Goal: Task Accomplishment & Management: Use online tool/utility

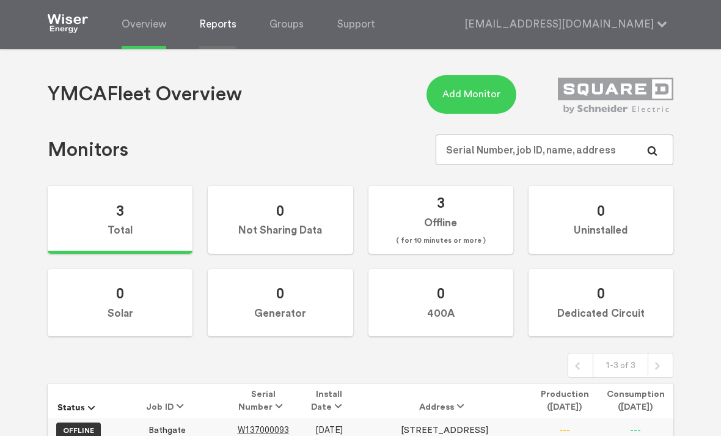
click at [222, 29] on link "Reports" at bounding box center [217, 24] width 37 height 49
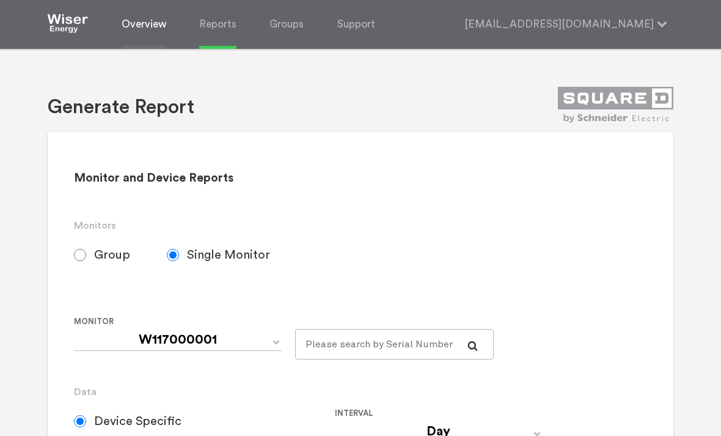
click at [138, 30] on link "Overview" at bounding box center [144, 24] width 45 height 49
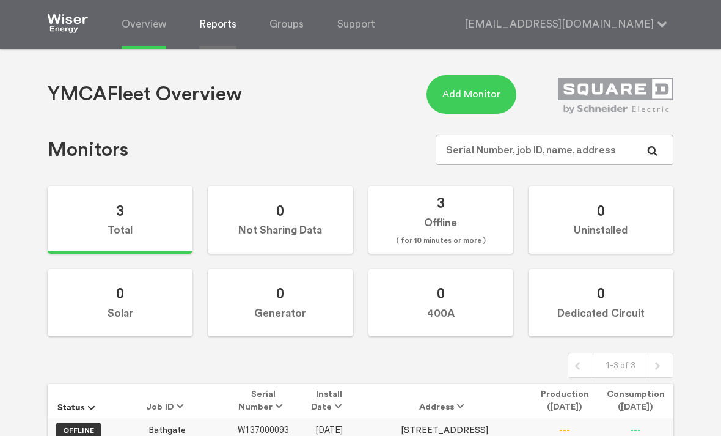
click at [216, 25] on link "Reports" at bounding box center [217, 24] width 37 height 49
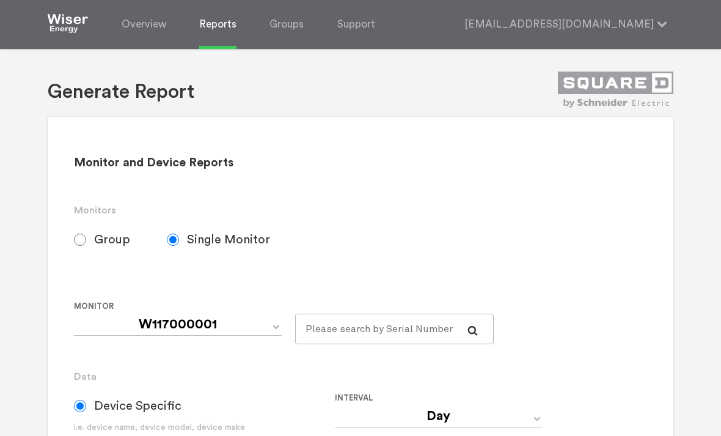
scroll to position [17, 0]
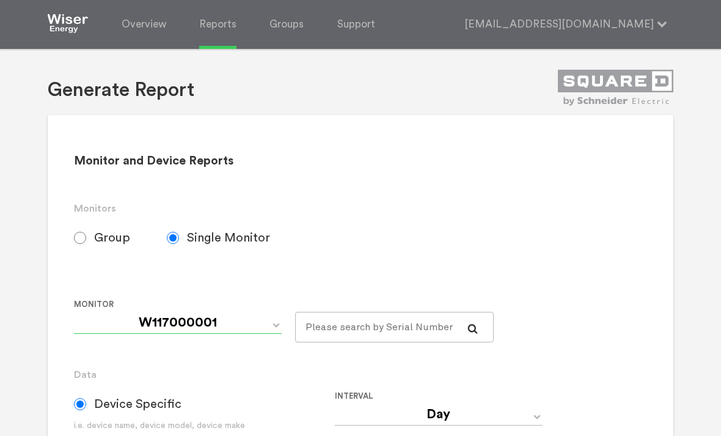
click at [263, 327] on select "W117000001 W137000093 W137000319" at bounding box center [178, 323] width 208 height 22
select select "W137000093"
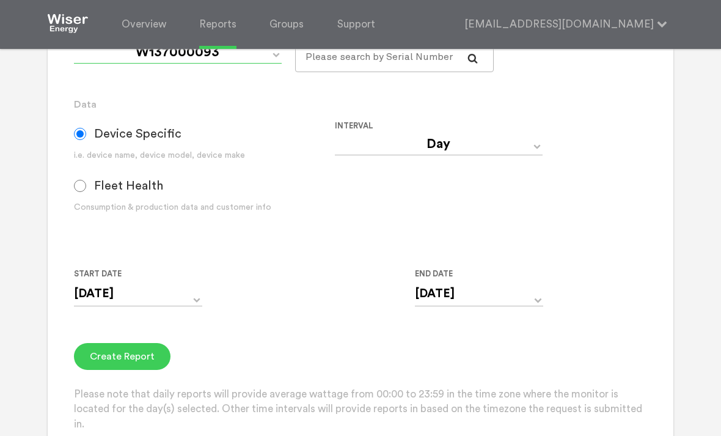
scroll to position [287, 0]
click at [189, 307] on input "[DATE]" at bounding box center [138, 294] width 128 height 25
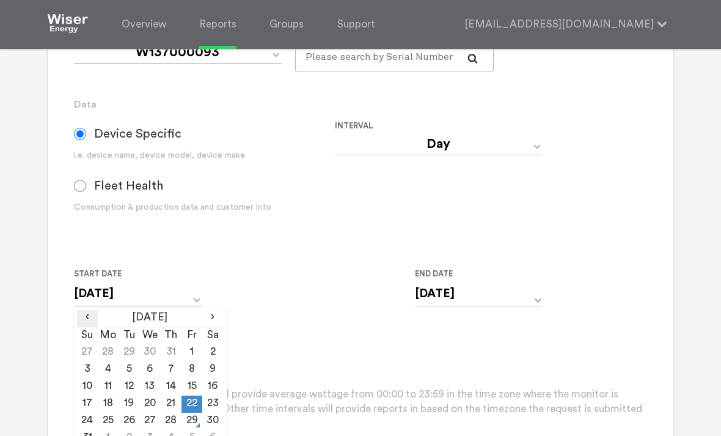
click at [83, 325] on span "‹" at bounding box center [87, 317] width 21 height 15
click at [127, 359] on td "1" at bounding box center [129, 352] width 21 height 17
type input "[DATE]"
click at [287, 295] on div "Start Date 07/01/2025 ‹ July 2025 › Su Mo Tu We Th Fr Sa 29 30 1 2 3 4 5 6 7 8 …" at bounding box center [335, 295] width 522 height 56
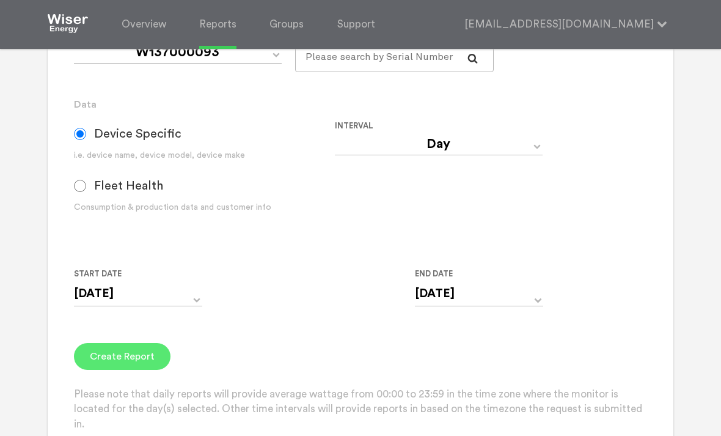
click at [127, 367] on button "Create Report" at bounding box center [122, 356] width 97 height 27
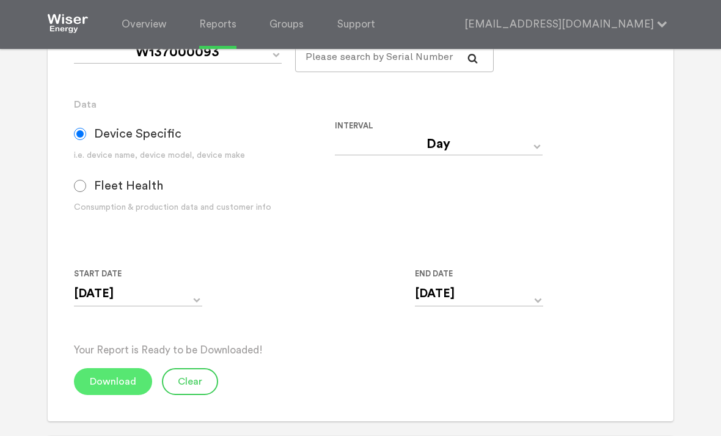
click at [105, 389] on button "Download" at bounding box center [113, 381] width 78 height 27
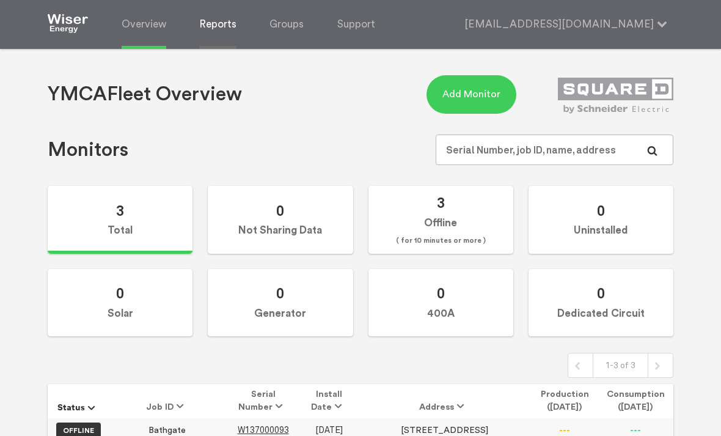
click at [216, 29] on link "Reports" at bounding box center [217, 24] width 37 height 49
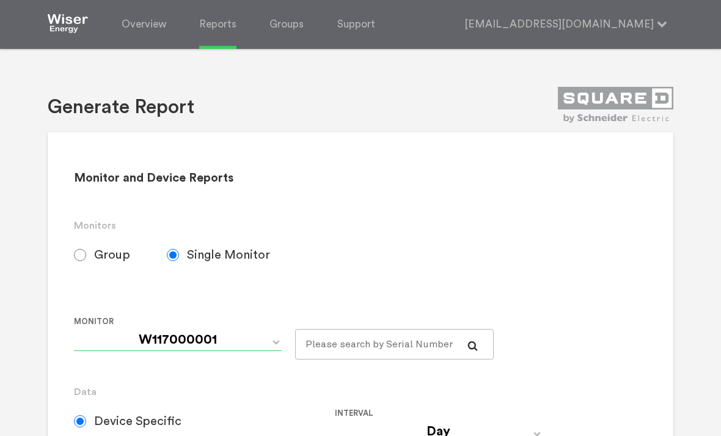
click at [267, 347] on select "W117000001 W137000093 W137000319" at bounding box center [178, 340] width 208 height 22
select select "W137000319"
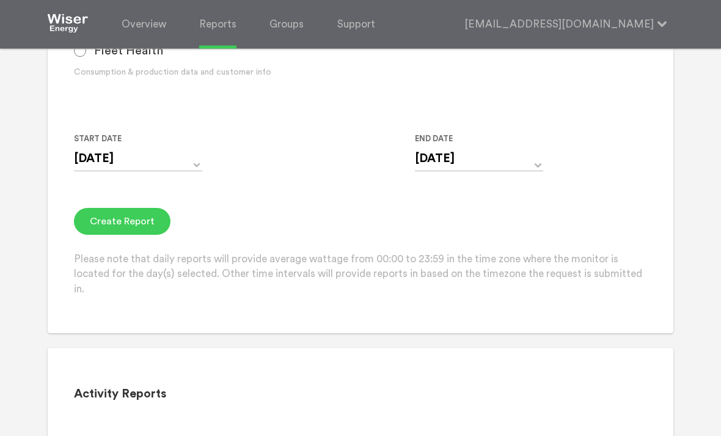
scroll to position [424, 0]
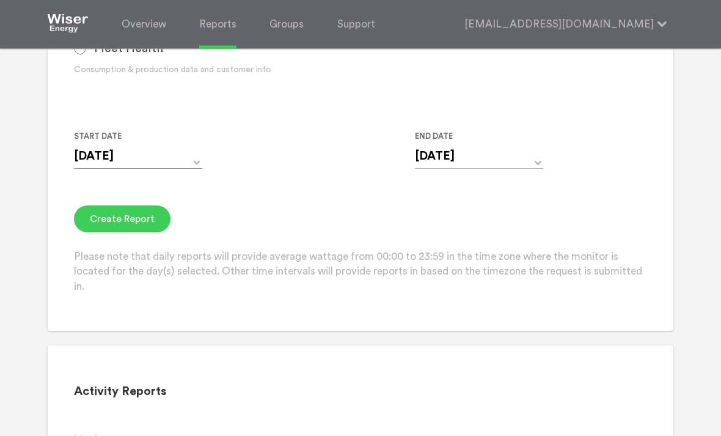
click at [190, 169] on input "08/22/2025" at bounding box center [138, 156] width 128 height 25
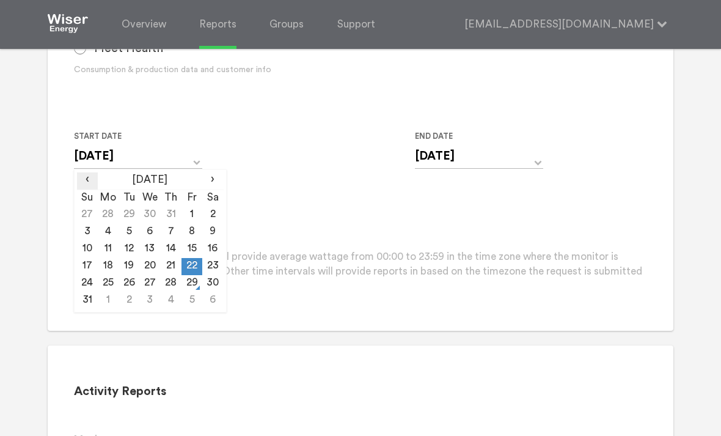
click at [86, 187] on span "‹" at bounding box center [87, 179] width 21 height 15
click at [127, 220] on td "1" at bounding box center [129, 215] width 21 height 17
click at [83, 189] on th "‹" at bounding box center [87, 180] width 21 height 17
click at [82, 186] on span "‹" at bounding box center [87, 179] width 21 height 15
click at [212, 186] on span "›" at bounding box center [212, 179] width 21 height 15
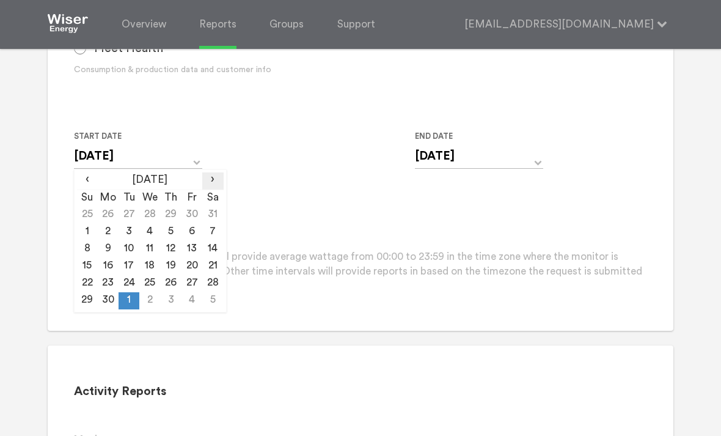
click at [205, 187] on span "›" at bounding box center [212, 179] width 21 height 15
click at [222, 187] on span "›" at bounding box center [212, 179] width 21 height 15
click at [186, 221] on td "1" at bounding box center [192, 215] width 21 height 17
type input "08/01/2025"
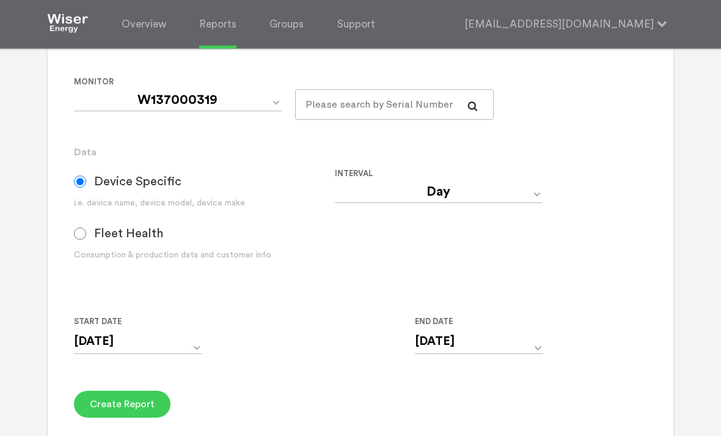
scroll to position [240, 0]
click at [119, 411] on button "Create Report" at bounding box center [122, 404] width 97 height 27
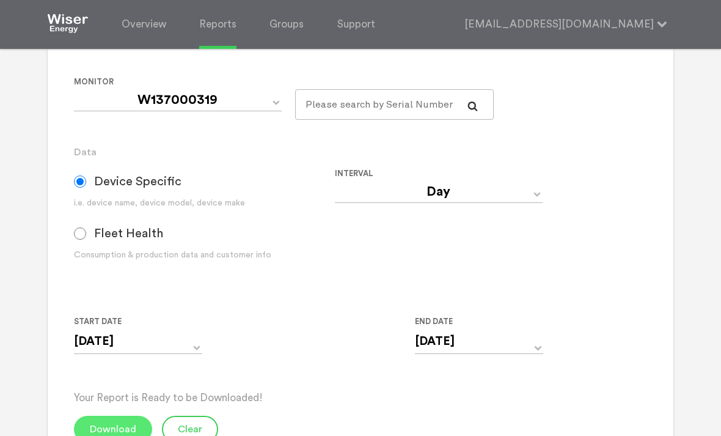
click at [103, 435] on button "Download" at bounding box center [113, 429] width 78 height 27
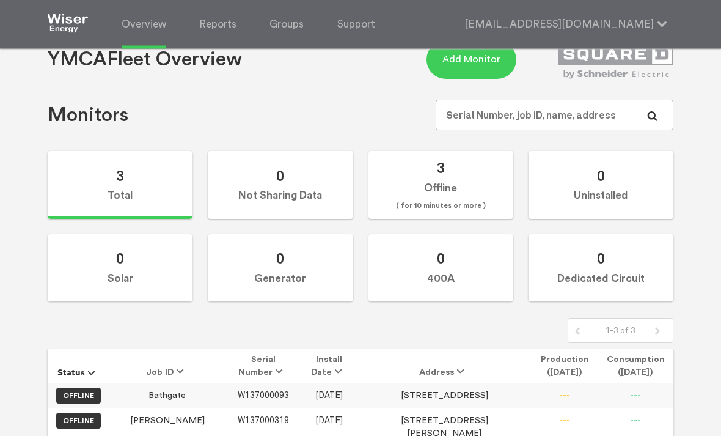
scroll to position [50, 0]
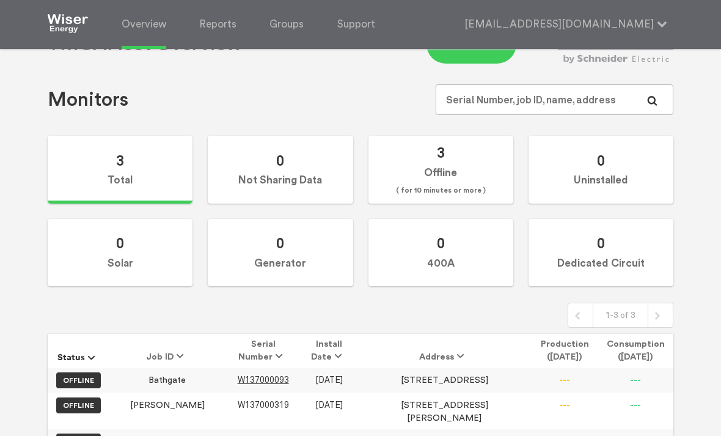
click at [238, 405] on span "W137000319" at bounding box center [263, 405] width 51 height 10
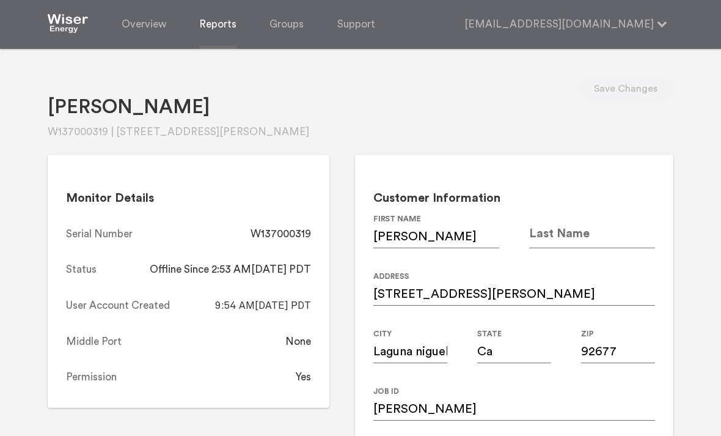
click at [220, 24] on link "Reports" at bounding box center [217, 24] width 37 height 49
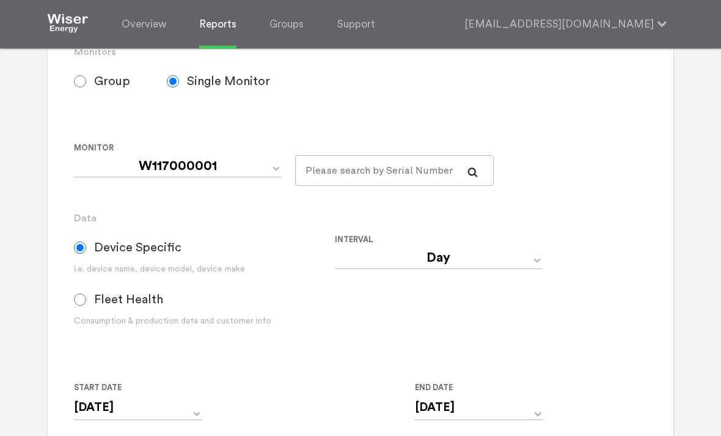
scroll to position [174, 0]
click at [267, 177] on select "W117000001 W137000093 W137000319" at bounding box center [178, 166] width 208 height 22
select select "W137000319"
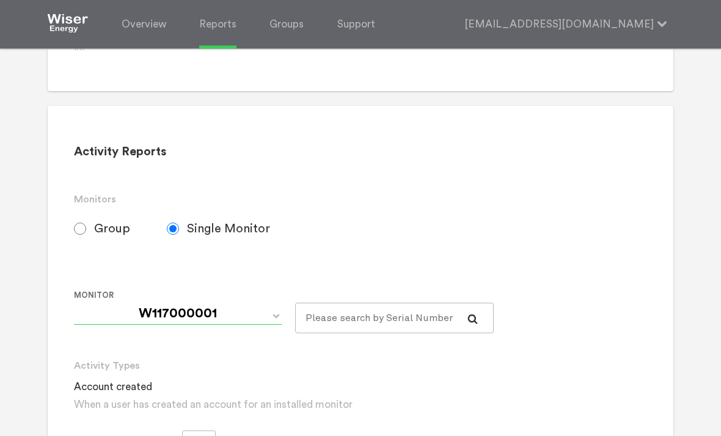
click at [255, 321] on select "W117000001 W137000093 W137000319" at bounding box center [178, 314] width 208 height 22
select select "W137000319"
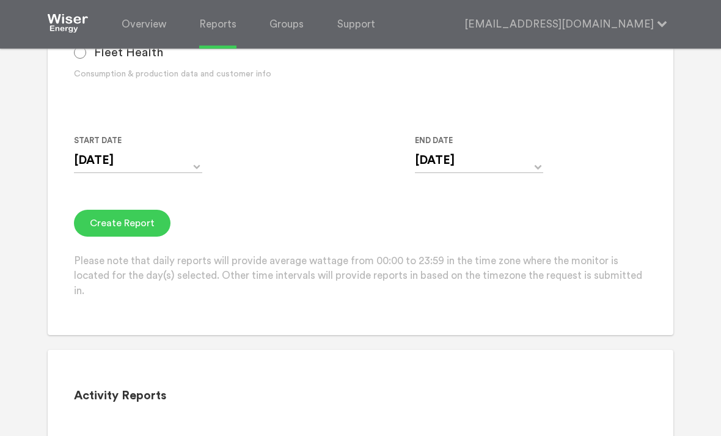
scroll to position [413, 0]
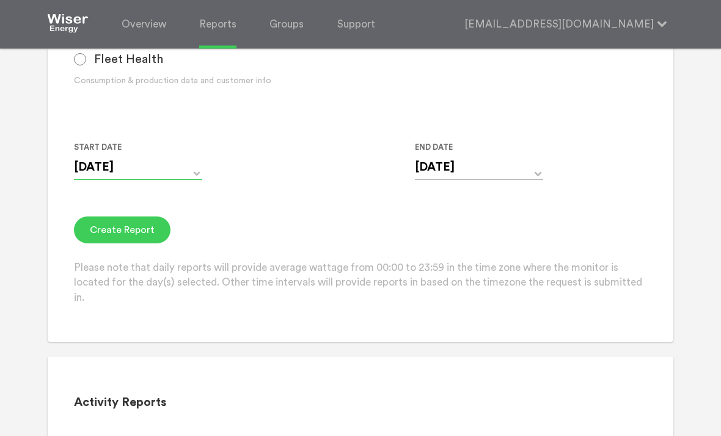
click at [191, 180] on input "[DATE]" at bounding box center [138, 167] width 128 height 25
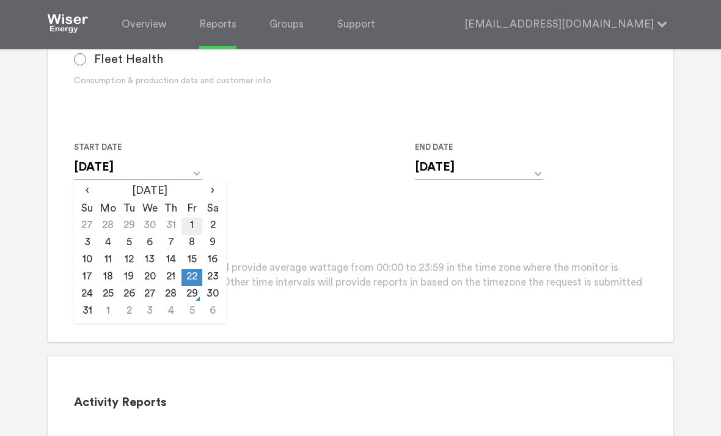
click at [183, 230] on td "1" at bounding box center [192, 226] width 21 height 17
type input "[DATE]"
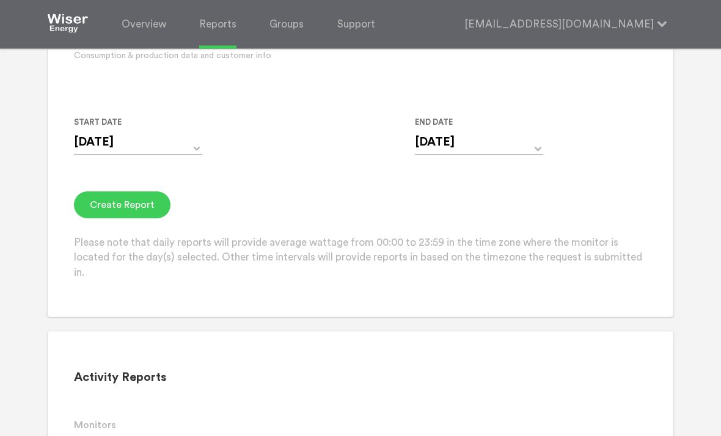
scroll to position [439, 0]
click at [116, 218] on button "Create Report" at bounding box center [122, 204] width 97 height 27
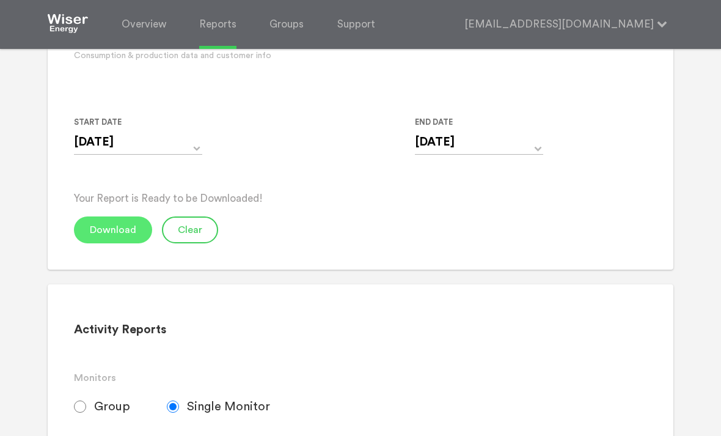
click at [109, 240] on button "Download" at bounding box center [113, 229] width 78 height 27
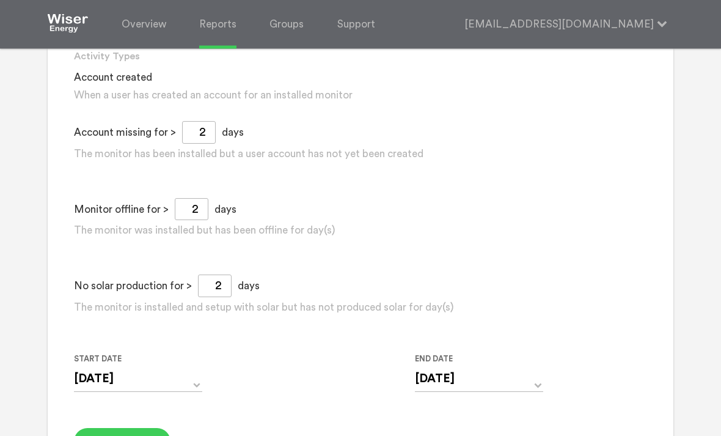
scroll to position [991, 0]
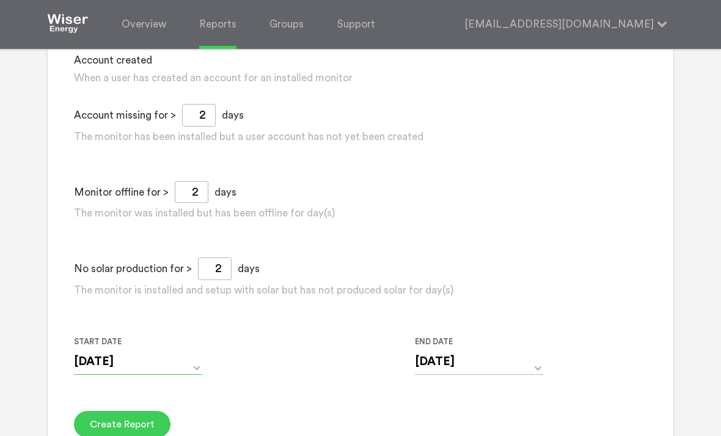
click at [187, 374] on input "[DATE]" at bounding box center [138, 361] width 128 height 25
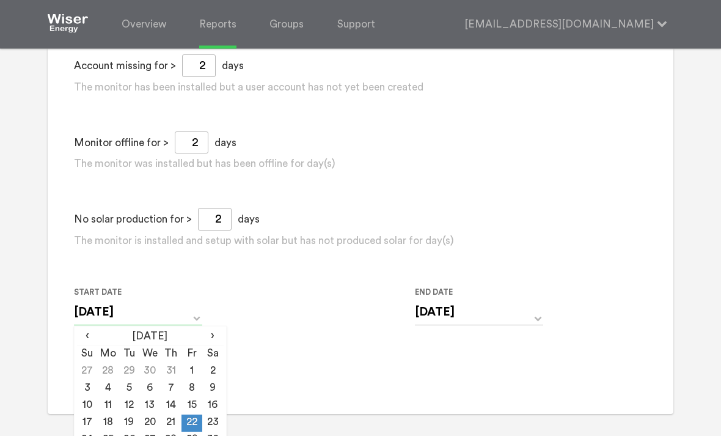
scroll to position [1045, 0]
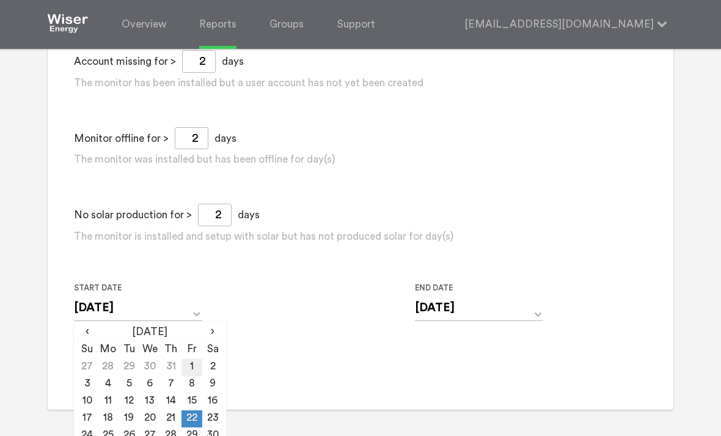
click at [183, 376] on td "1" at bounding box center [192, 367] width 21 height 17
type input "[DATE]"
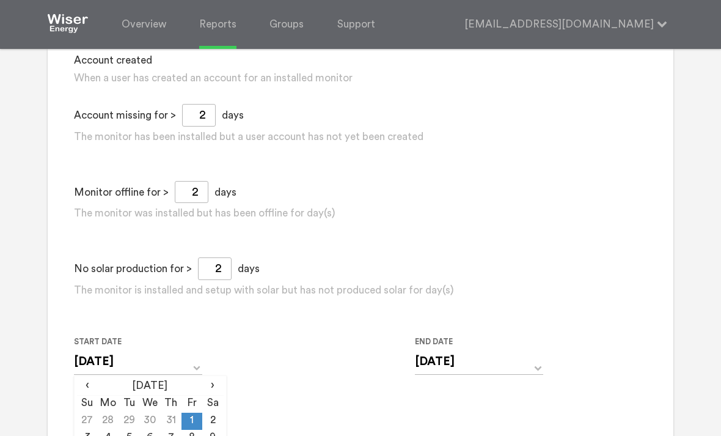
click at [267, 373] on div "Start Date 08/01/2025 ‹ August 2025 › Su Mo Tu We Th Fr Sa 27 28 29 30 31 1 2 3…" at bounding box center [335, 362] width 522 height 56
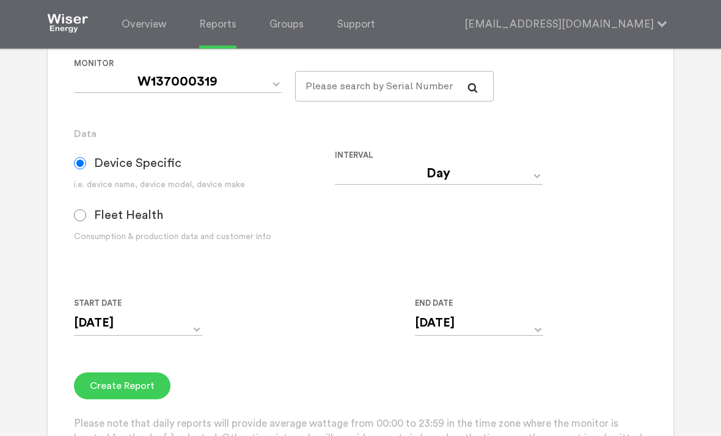
scroll to position [256, 0]
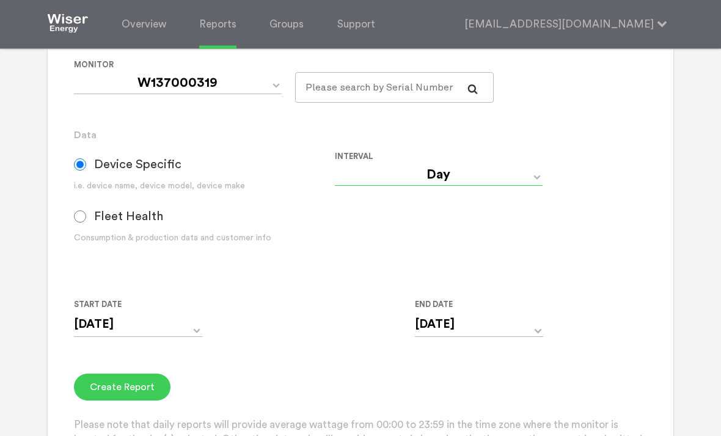
click at [537, 186] on select "Day Year Month Week Hour 30 Minute 15 Minute 5 Minute Minute" at bounding box center [439, 175] width 208 height 22
select select "Month"
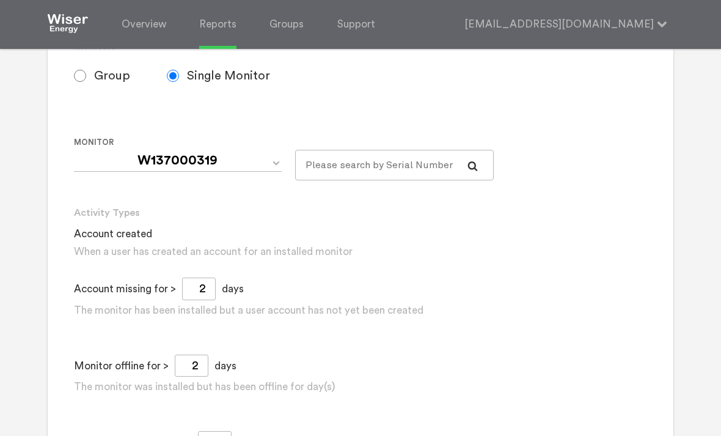
scroll to position [991, 0]
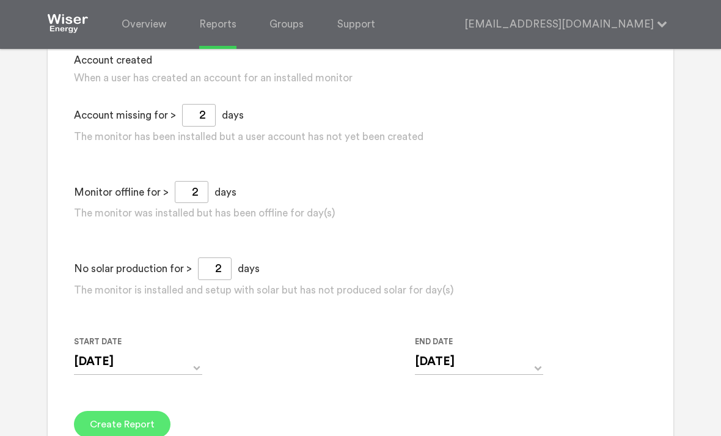
click at [116, 435] on button "Create Report" at bounding box center [122, 424] width 97 height 27
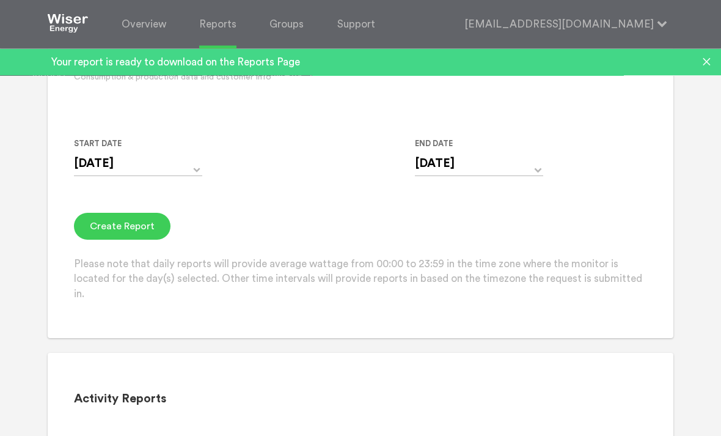
scroll to position [417, 0]
click at [119, 233] on button "Create Report" at bounding box center [122, 226] width 97 height 27
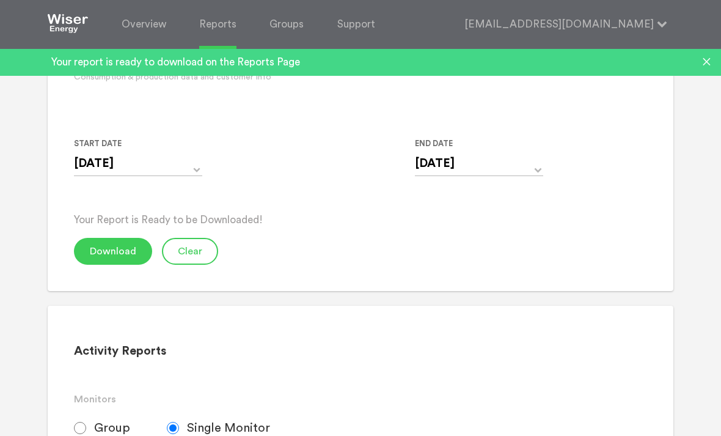
click at [133, 72] on div "Your report is ready to download on the Reports Page" at bounding box center [360, 62] width 721 height 27
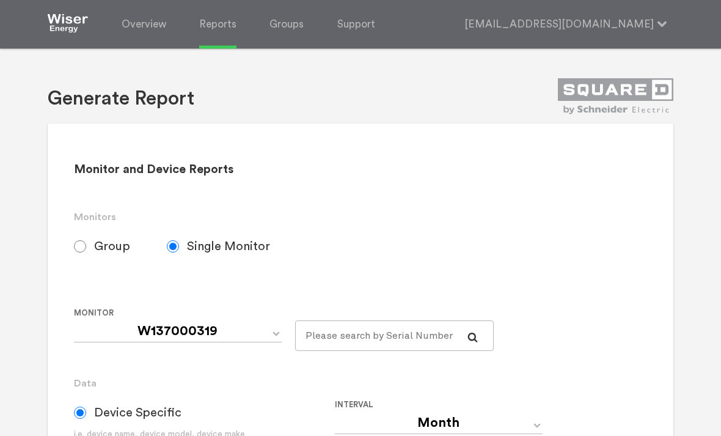
scroll to position [0, 0]
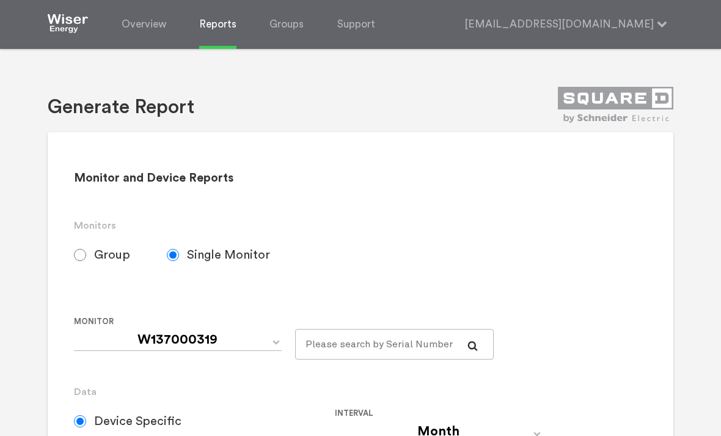
click at [215, 37] on link "Reports" at bounding box center [217, 24] width 37 height 49
click at [141, 41] on link "Overview" at bounding box center [144, 24] width 45 height 49
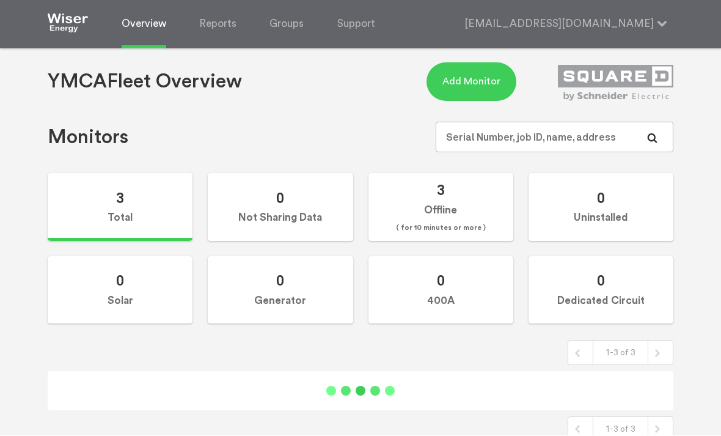
scroll to position [10, 0]
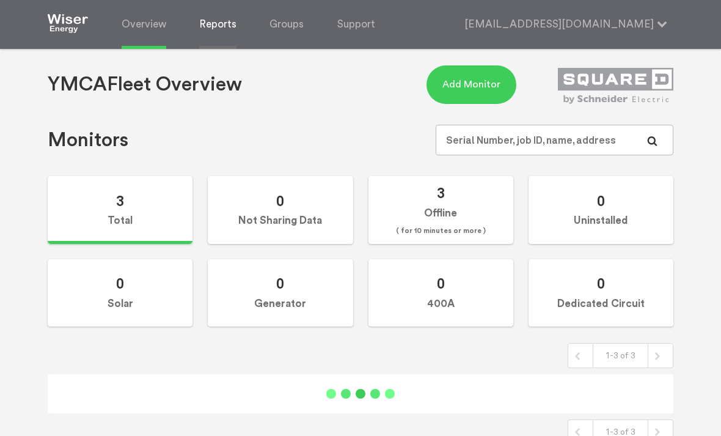
click at [217, 47] on link "Reports" at bounding box center [217, 24] width 37 height 49
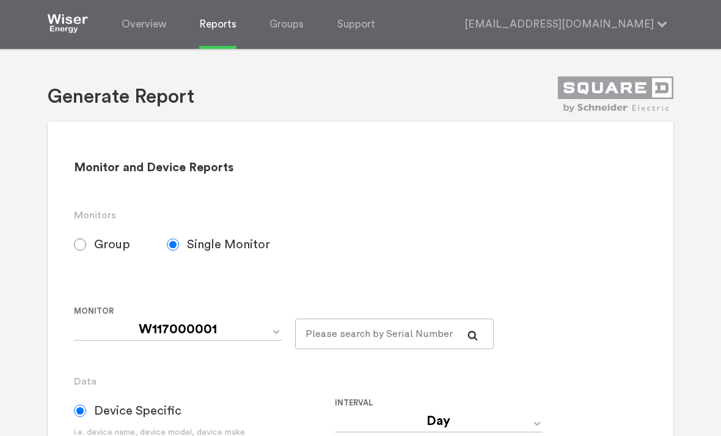
scroll to position [11, 0]
click at [148, 34] on link "Overview" at bounding box center [144, 24] width 45 height 49
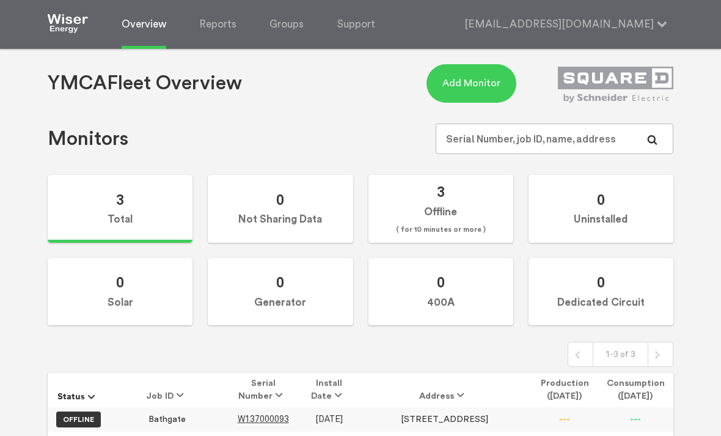
scroll to position [50, 0]
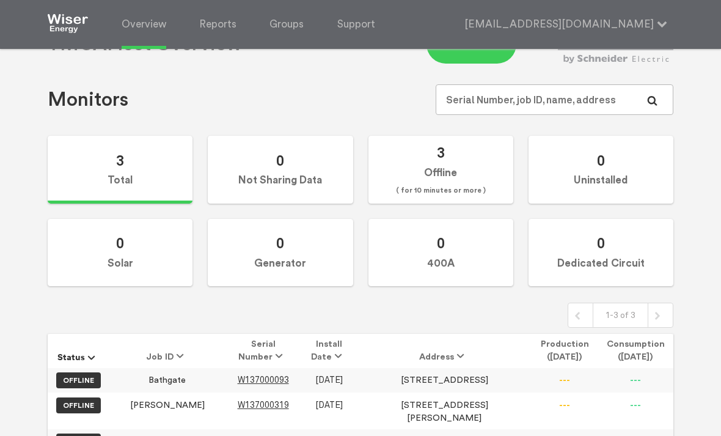
click at [73, 407] on label "OFFLINE" at bounding box center [78, 405] width 44 height 16
click at [75, 402] on label "OFFLINE" at bounding box center [78, 405] width 44 height 16
click at [70, 354] on th "Status" at bounding box center [79, 351] width 62 height 34
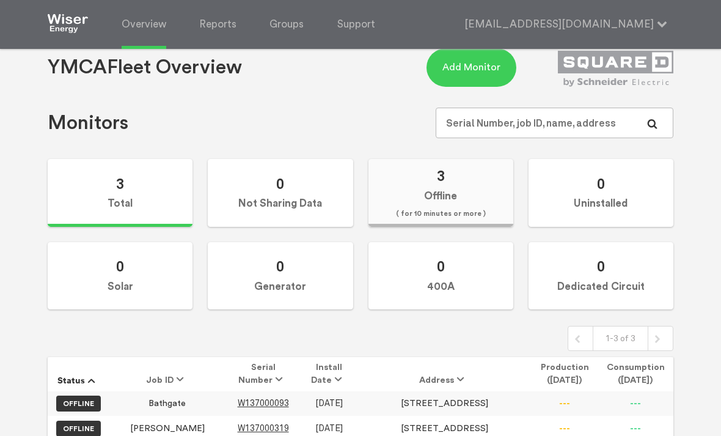
click at [402, 196] on label "3 Offline ( for 10 minutes or more )" at bounding box center [441, 193] width 145 height 68
click at [0, 0] on input "3 Offline ( for 10 minutes or more )" at bounding box center [0, 0] width 0 height 0
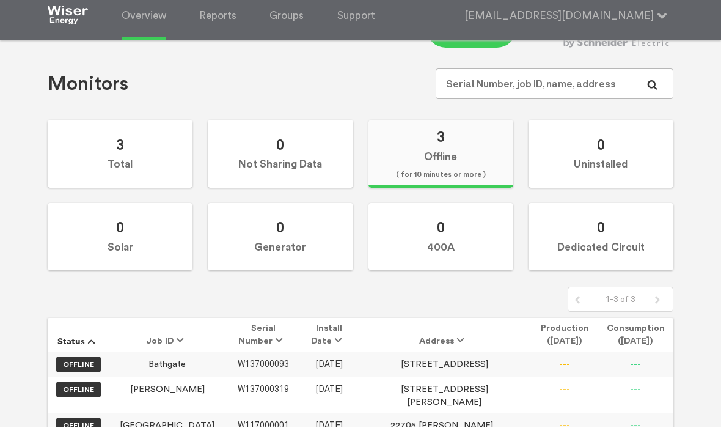
scroll to position [50, 0]
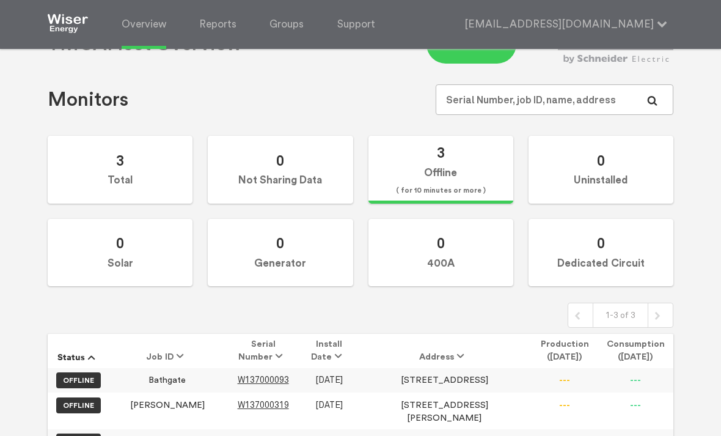
click at [238, 435] on span "W117000001" at bounding box center [263, 441] width 51 height 10
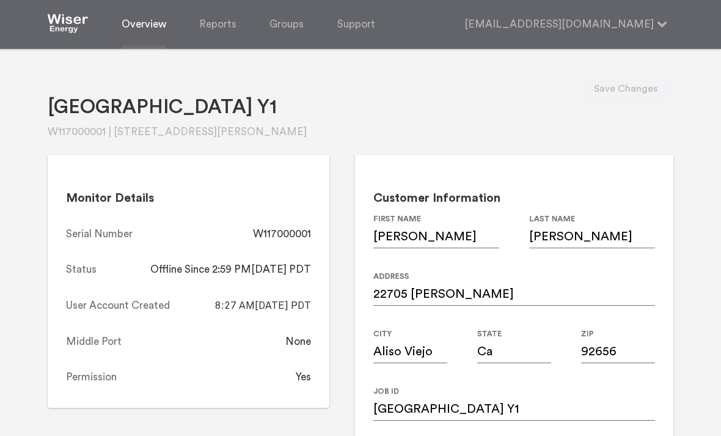
click at [152, 35] on link "Overview" at bounding box center [144, 24] width 45 height 49
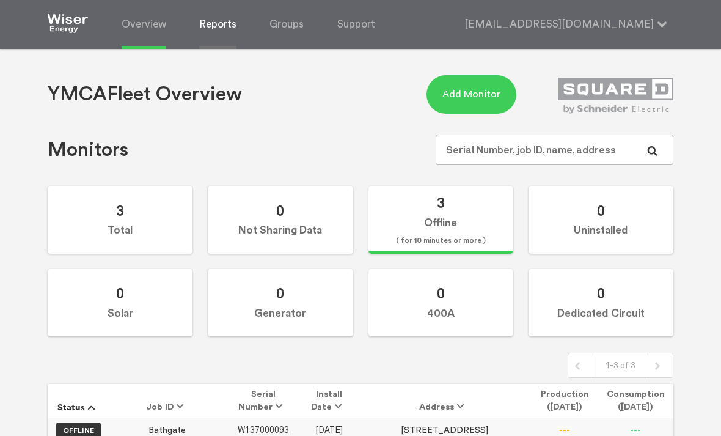
click at [217, 22] on link "Reports" at bounding box center [217, 24] width 37 height 49
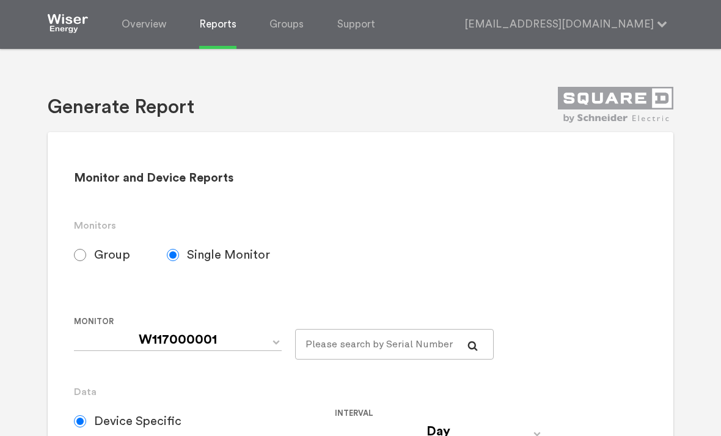
click at [219, 27] on link "Reports" at bounding box center [217, 24] width 37 height 49
click at [134, 27] on link "Overview" at bounding box center [144, 24] width 45 height 49
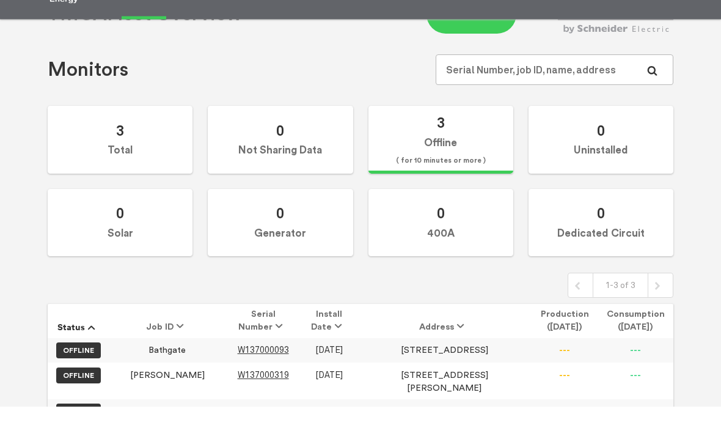
scroll to position [50, 0]
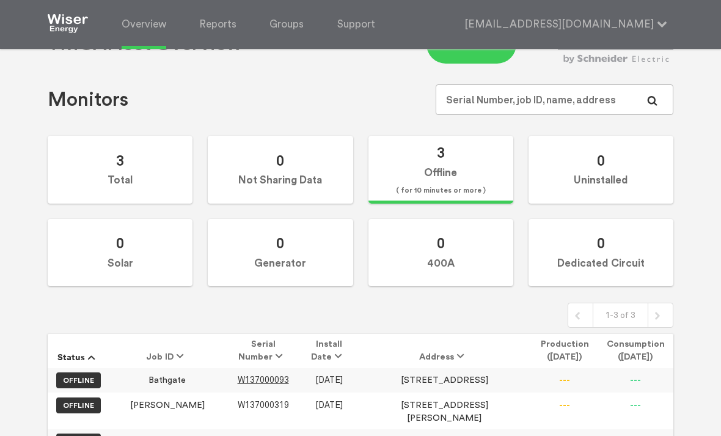
click at [238, 404] on span "W137000319" at bounding box center [263, 405] width 51 height 10
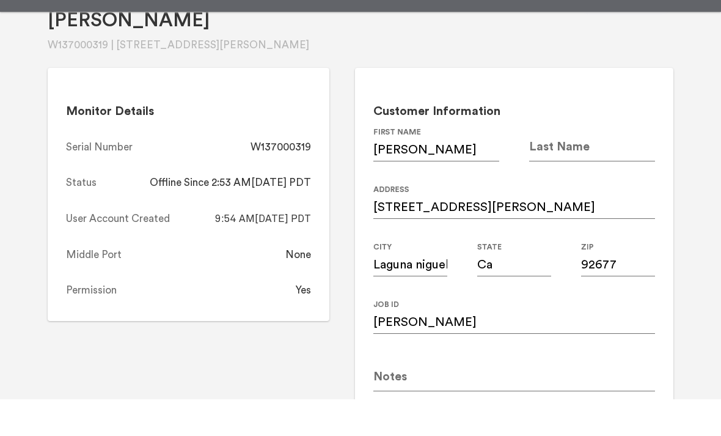
scroll to position [50, 0]
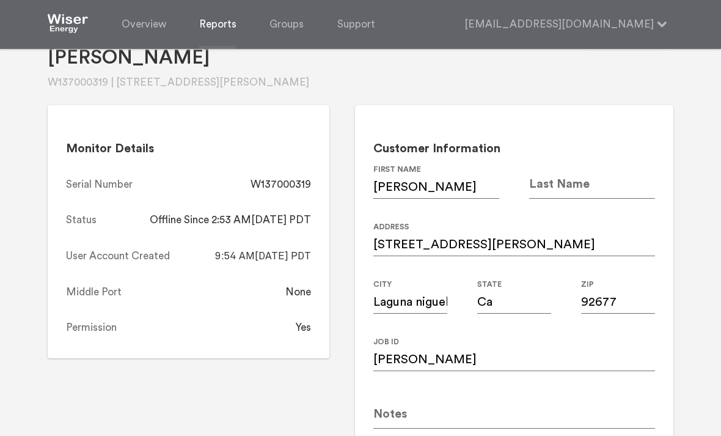
click at [204, 35] on link "Reports" at bounding box center [217, 24] width 37 height 49
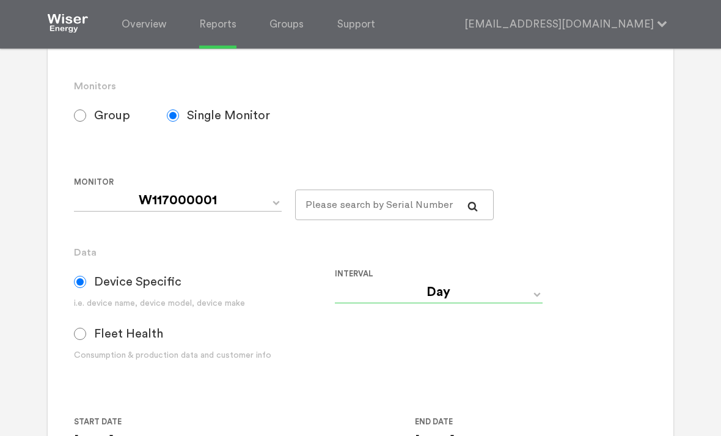
click at [521, 304] on select "Day Year Month Week Hour 30 Minute 15 Minute 5 Minute Minute" at bounding box center [439, 293] width 208 height 22
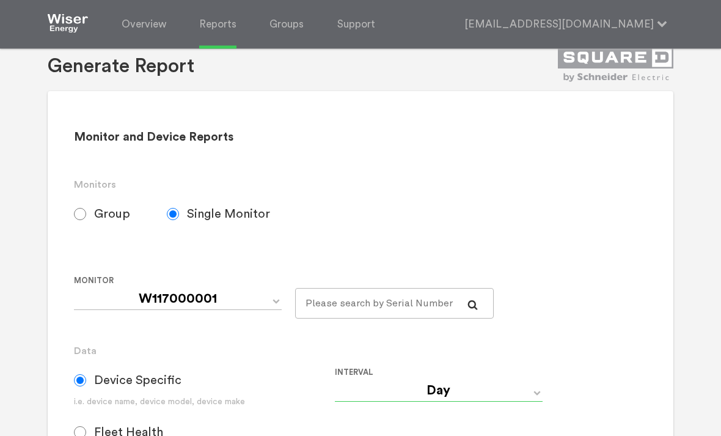
scroll to position [42, 0]
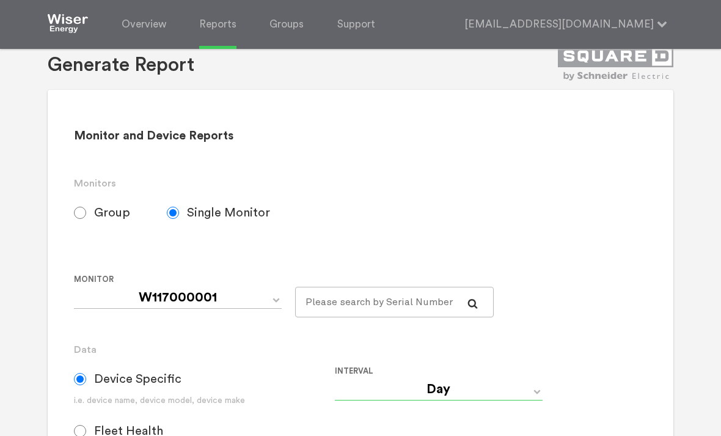
click at [533, 400] on select "Day Year Month Week Hour 30 Minute 15 Minute 5 Minute Minute" at bounding box center [439, 389] width 208 height 22
select select "Month"
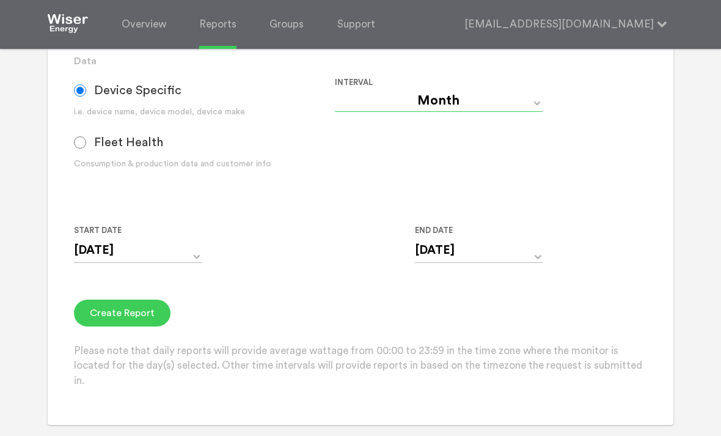
scroll to position [352, 0]
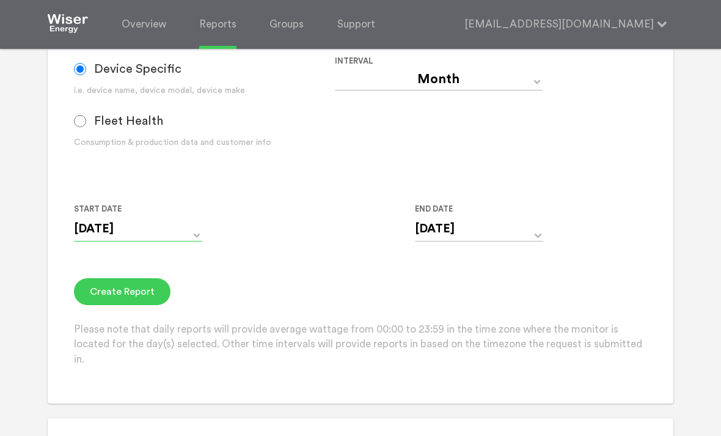
click at [183, 241] on input "08/22/2025" at bounding box center [138, 228] width 128 height 25
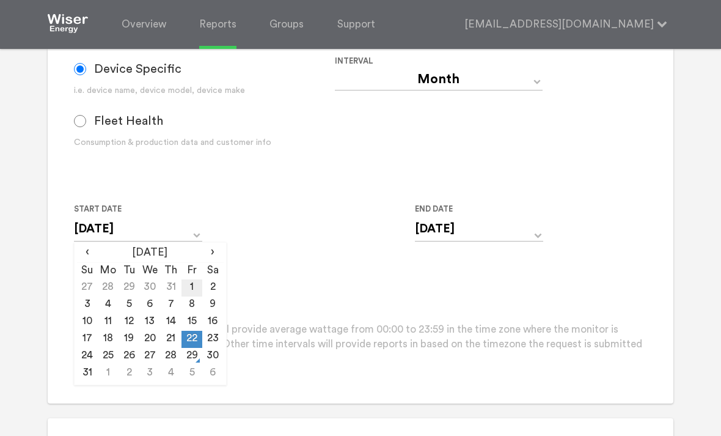
click at [193, 296] on td "1" at bounding box center [192, 287] width 21 height 17
type input "08/01/2025"
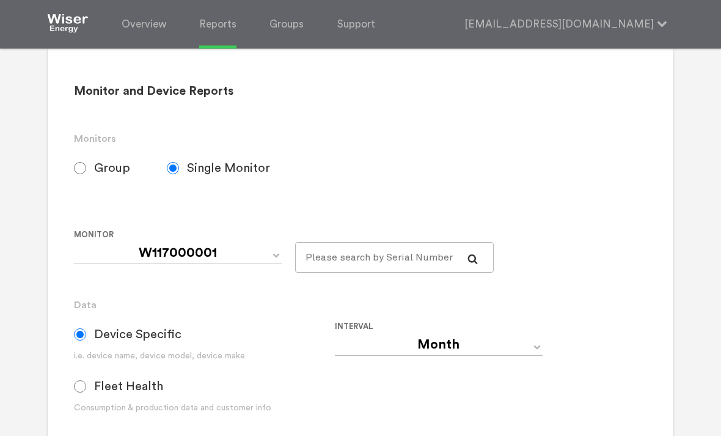
scroll to position [112, 0]
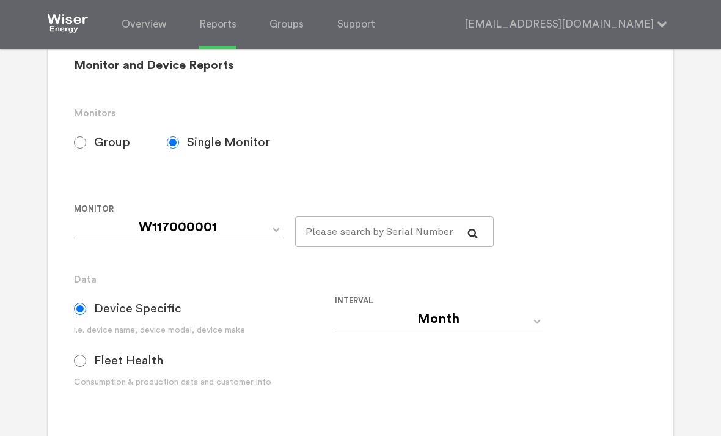
click at [260, 227] on select "W117000001 W137000093 W137000319" at bounding box center [178, 227] width 208 height 22
select select "W137000319"
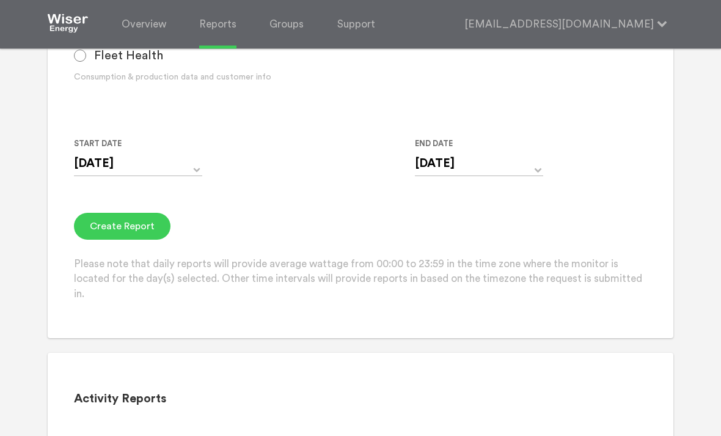
scroll to position [436, 0]
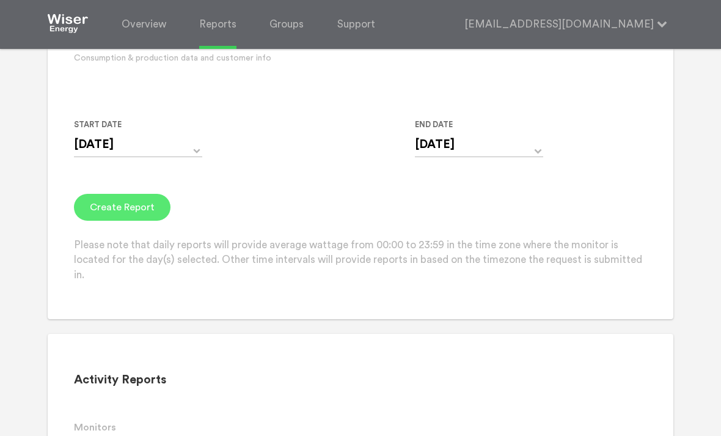
click at [107, 215] on button "Create Report" at bounding box center [122, 207] width 97 height 27
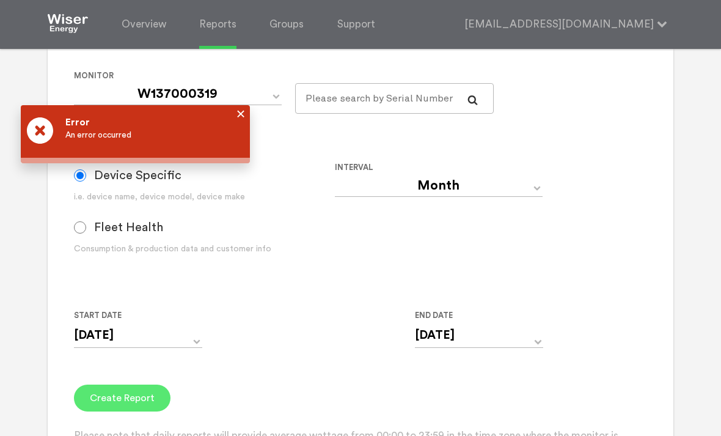
scroll to position [198, 0]
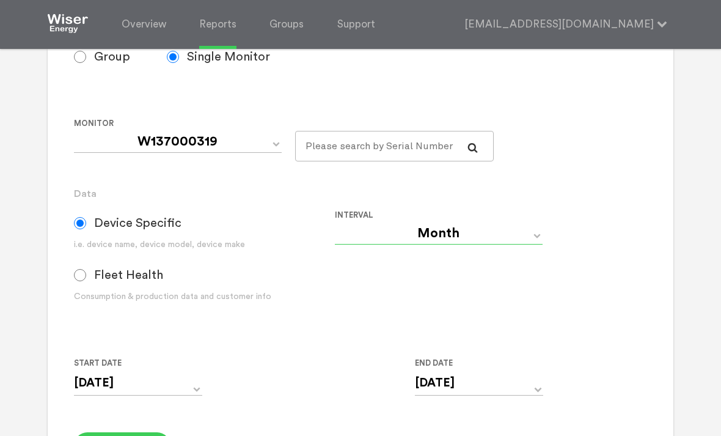
click at [525, 243] on select "Day Year Month Week Hour 30 Minute 15 Minute 5 Minute Minute" at bounding box center [439, 233] width 208 height 22
select select "30 Minute"
type input "08/01/2025 12:00 AM"
type input "08/29/2025 11:59 PM"
click at [526, 244] on select "Day Year Month Week Hour 30 Minute 15 Minute 5 Minute Minute" at bounding box center [439, 233] width 208 height 22
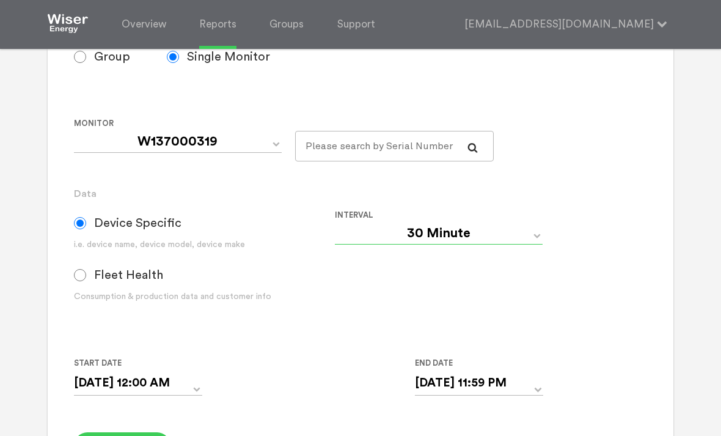
select select "Day"
type input "08/01/2025"
type input "[DATE]"
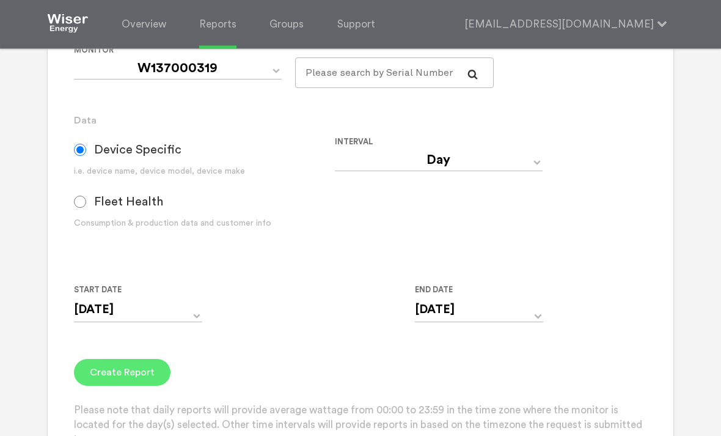
click at [108, 370] on button "Create Report" at bounding box center [122, 372] width 97 height 27
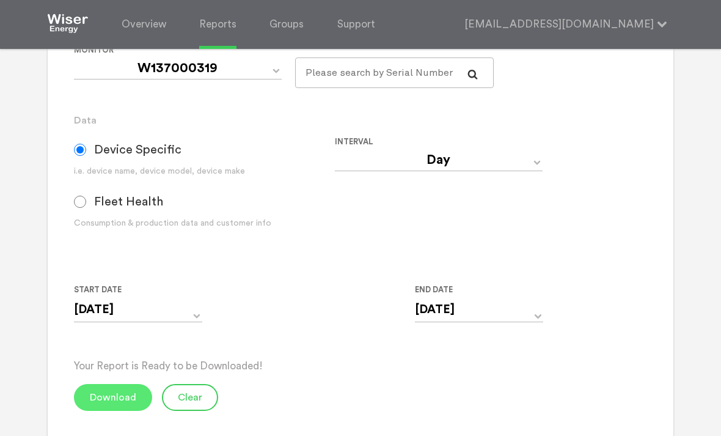
click at [105, 405] on button "Download" at bounding box center [113, 397] width 78 height 27
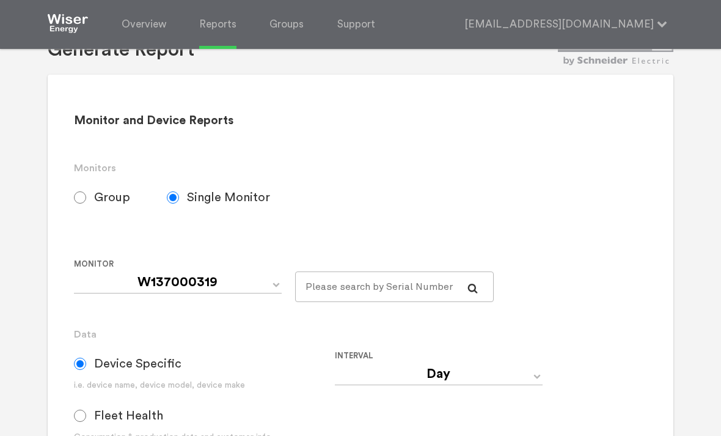
scroll to position [57, 0]
click at [272, 293] on select "W117000001 W137000093 W137000319" at bounding box center [178, 283] width 208 height 22
select select "W137000093"
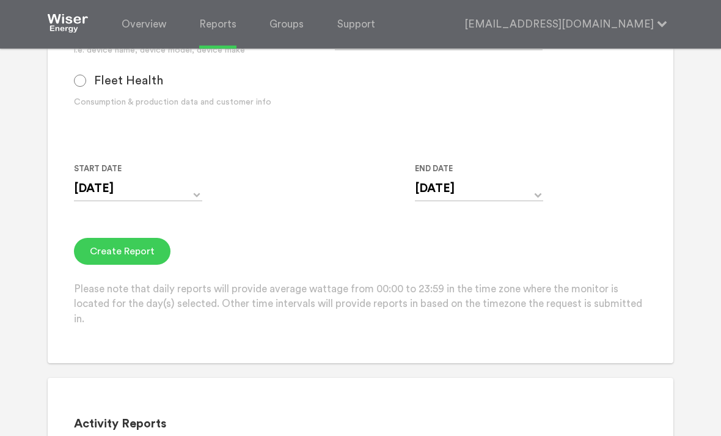
scroll to position [392, 0]
click at [116, 258] on button "Create Report" at bounding box center [122, 251] width 97 height 27
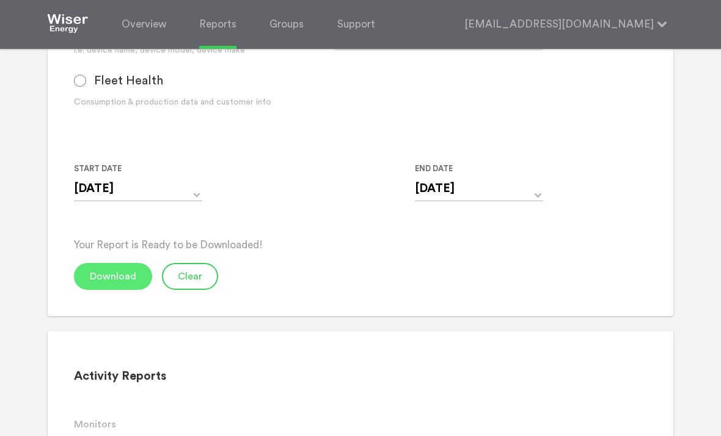
click at [109, 285] on button "Download" at bounding box center [113, 276] width 78 height 27
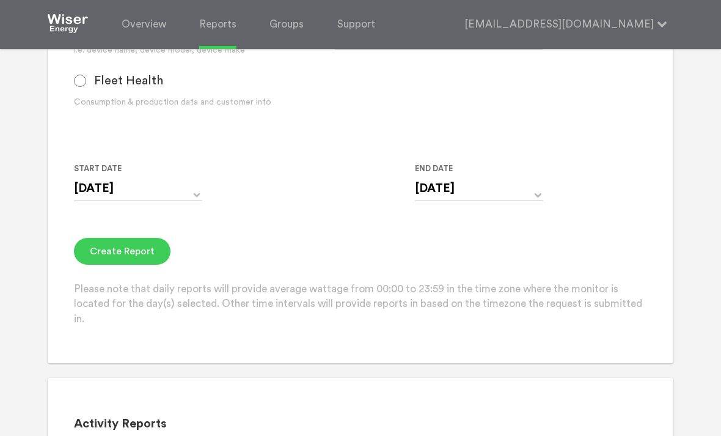
scroll to position [432, 0]
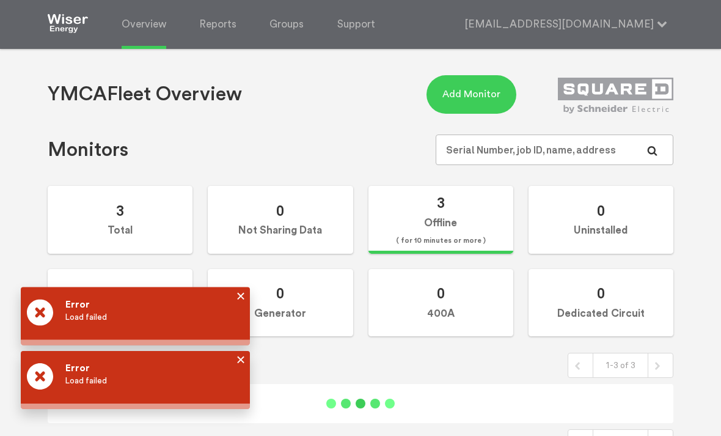
click at [238, 363] on div at bounding box center [238, 380] width 0 height 34
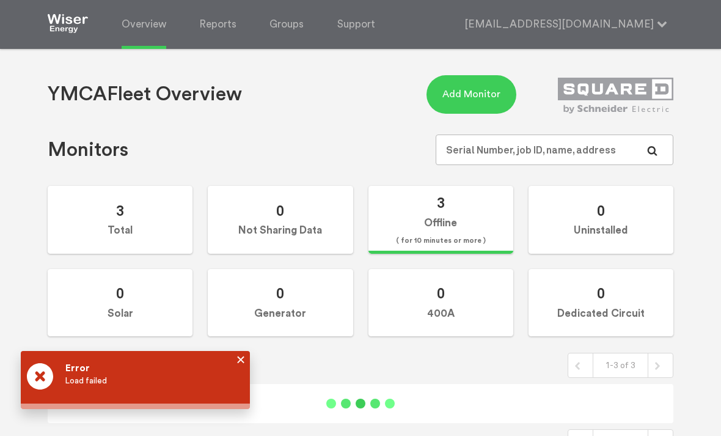
click at [229, 355] on div "Error Load failed" at bounding box center [135, 380] width 229 height 58
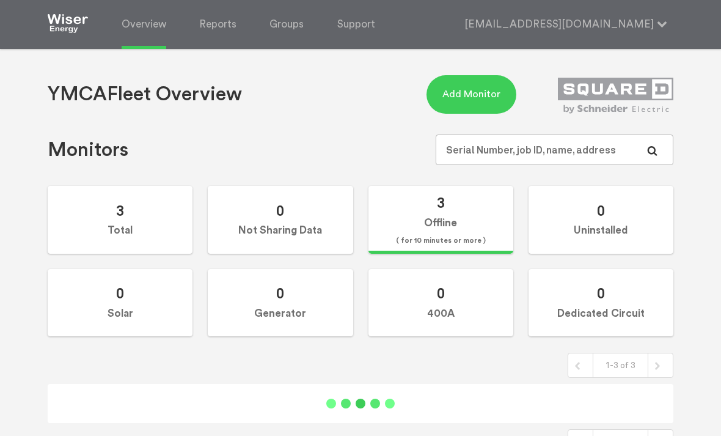
click at [240, 362] on div "Add Monitor Serial Number Installation Date ‹ August 2025 › Su Mo Tu We Th Fr S…" at bounding box center [361, 249] width 626 height 348
click at [216, 26] on link "Reports" at bounding box center [217, 24] width 37 height 49
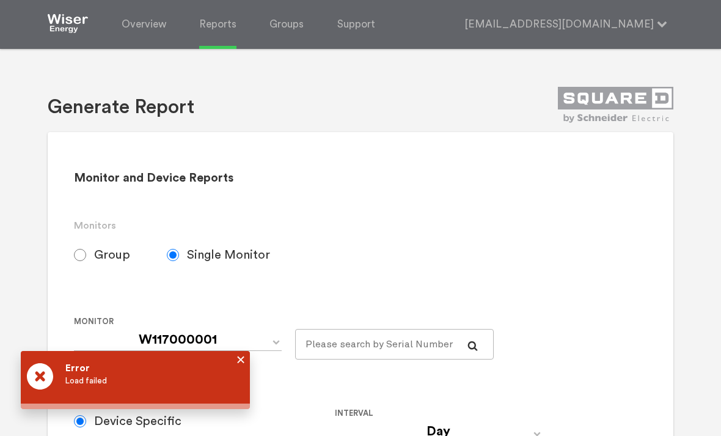
click at [238, 363] on div at bounding box center [238, 380] width 0 height 34
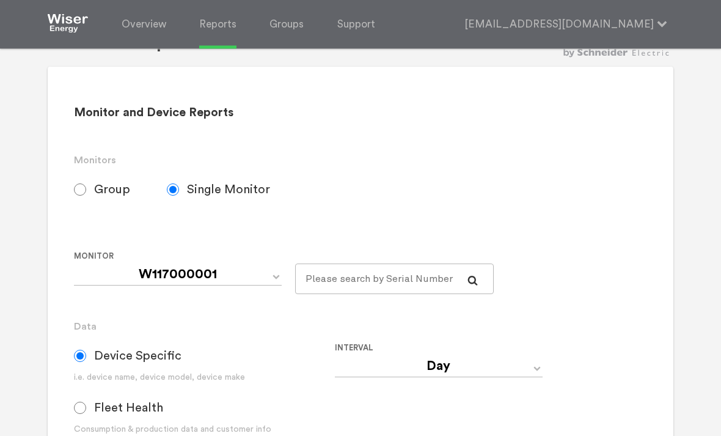
scroll to position [92, 0]
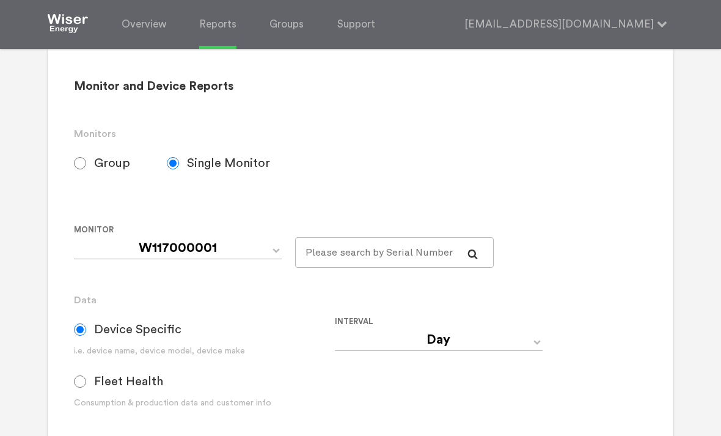
click at [273, 259] on select "W117000001 W137000093 W137000319" at bounding box center [178, 248] width 208 height 22
select select "W137000093"
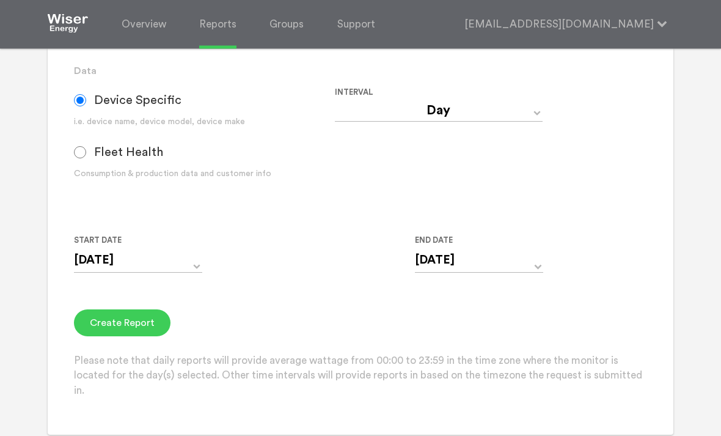
scroll to position [321, 0]
click at [190, 286] on div "08/22/2025 ‹ August 2025 › Su Mo Tu We Th Fr Sa 27 28 29 30 31 1 2 3 4 5 6 7 8 …" at bounding box center [138, 268] width 128 height 41
click at [196, 273] on input "[DATE]" at bounding box center [138, 260] width 128 height 25
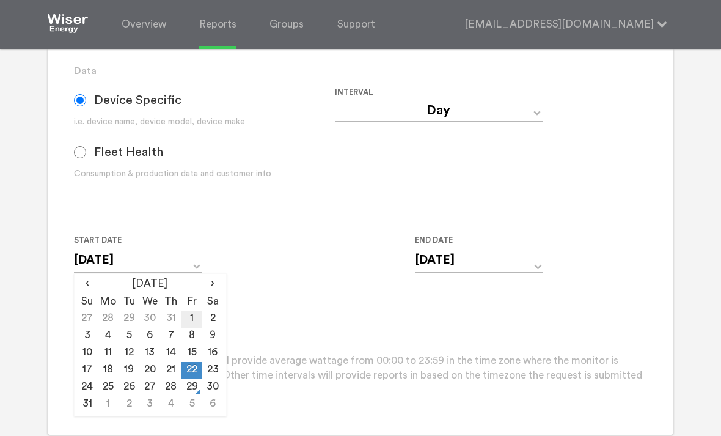
click at [188, 320] on td "1" at bounding box center [192, 319] width 21 height 17
type input "[DATE]"
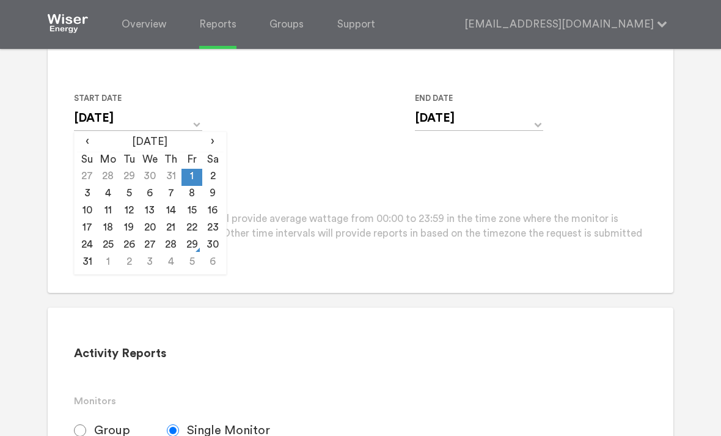
scroll to position [506, 0]
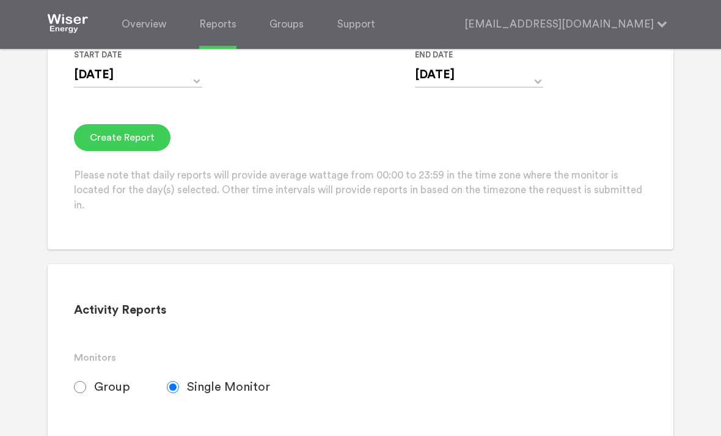
click at [115, 146] on button "Create Report" at bounding box center [122, 137] width 97 height 27
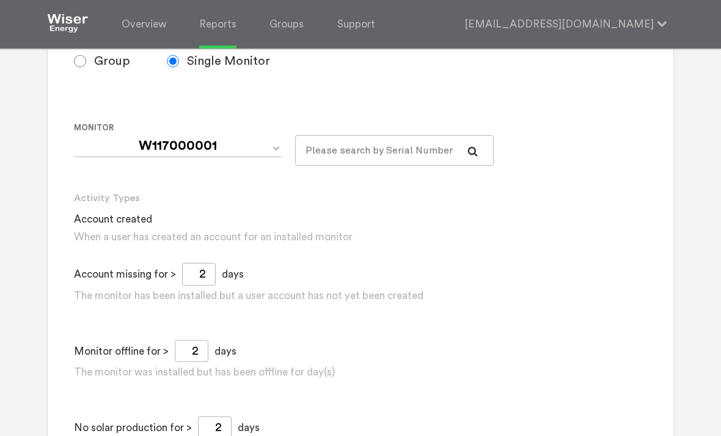
scroll to position [832, 0]
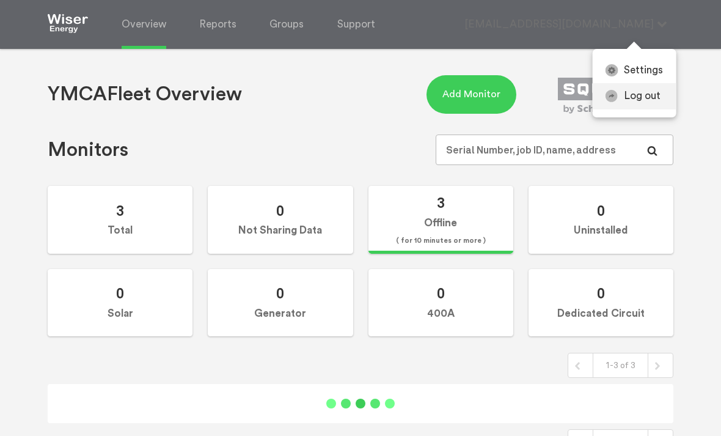
click at [626, 109] on link "Log out" at bounding box center [634, 96] width 84 height 26
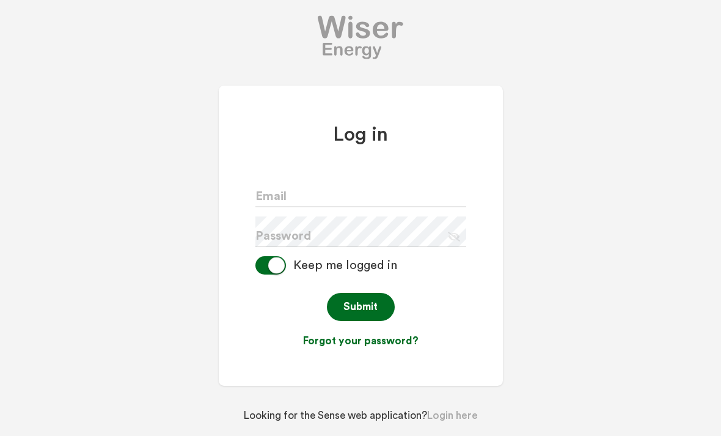
click at [255, 185] on div "Log in Email Password Eye Slash Icon Keep me logged in Submit Forgot your passw…" at bounding box center [361, 236] width 284 height 300
click at [273, 207] on input "text" at bounding box center [360, 192] width 211 height 31
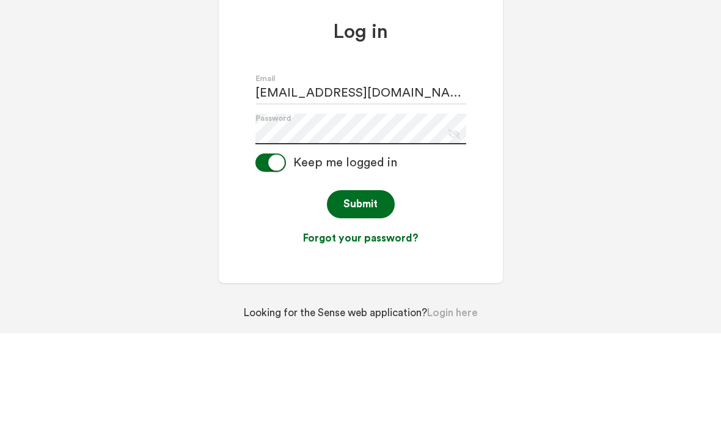
scroll to position [39, 0]
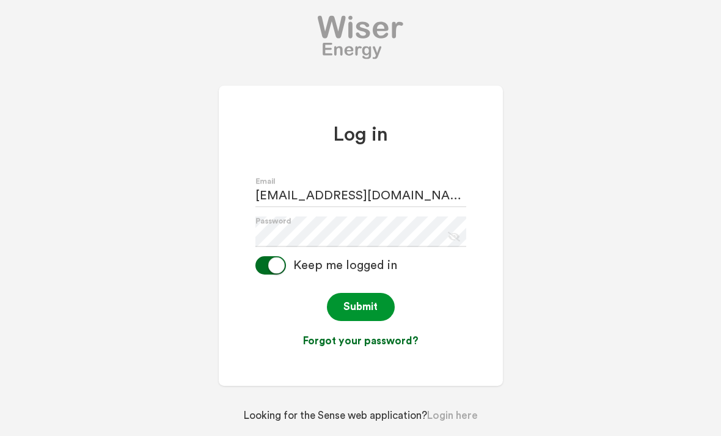
click at [355, 293] on button "Submit" at bounding box center [361, 307] width 68 height 29
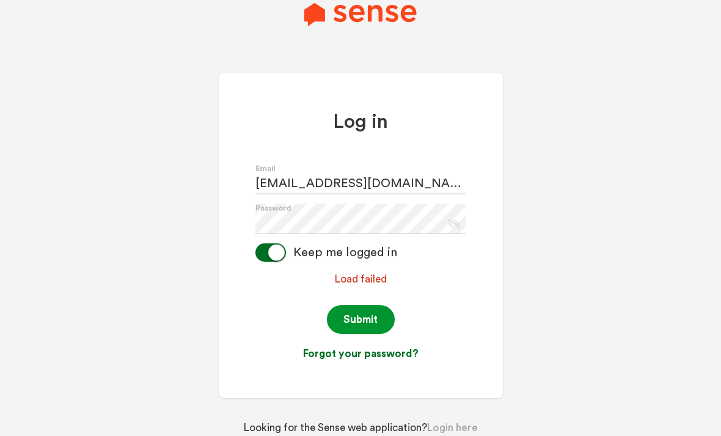
click at [368, 305] on button "Submit" at bounding box center [361, 319] width 68 height 29
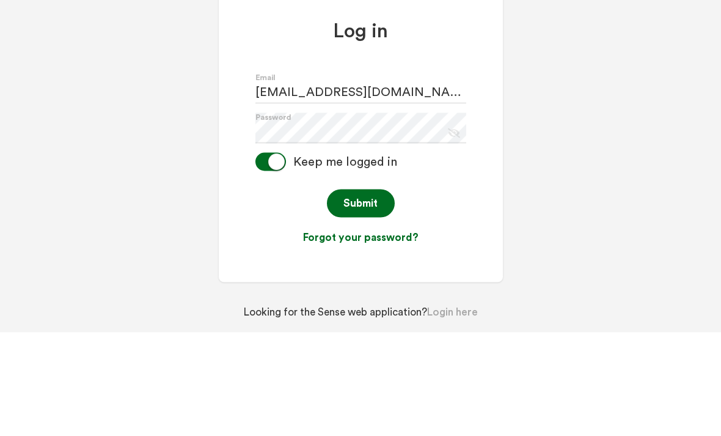
click at [457, 226] on icon "Eye Slash Icon" at bounding box center [452, 234] width 17 height 17
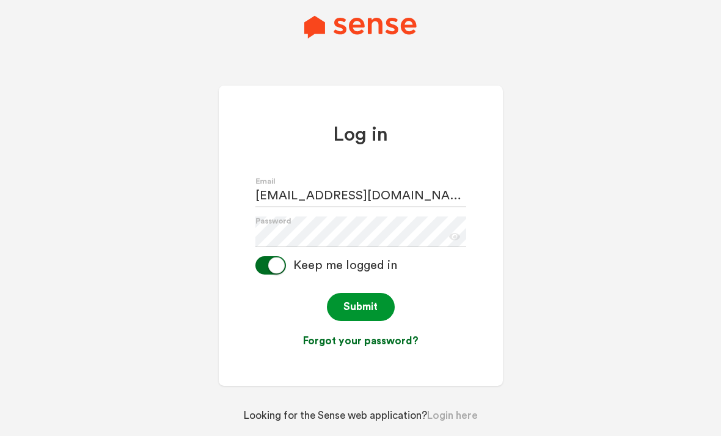
click at [357, 293] on button "Submit" at bounding box center [361, 307] width 68 height 29
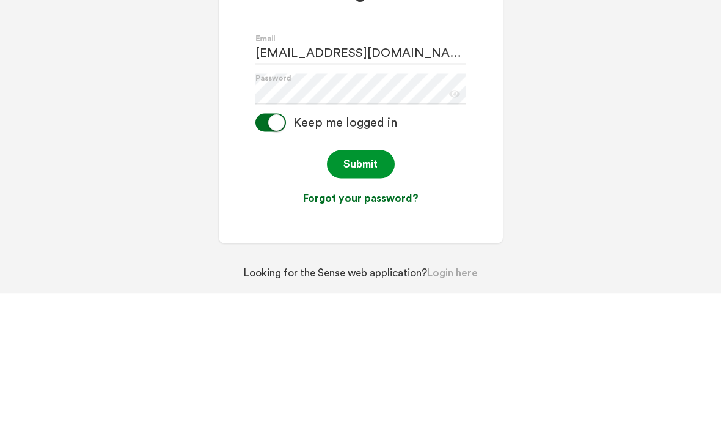
click at [361, 293] on button "Submit" at bounding box center [361, 307] width 68 height 29
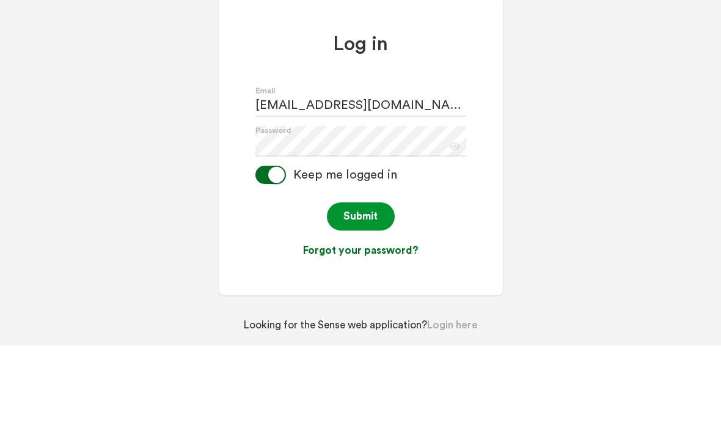
click at [364, 293] on button "Submit" at bounding box center [361, 307] width 68 height 29
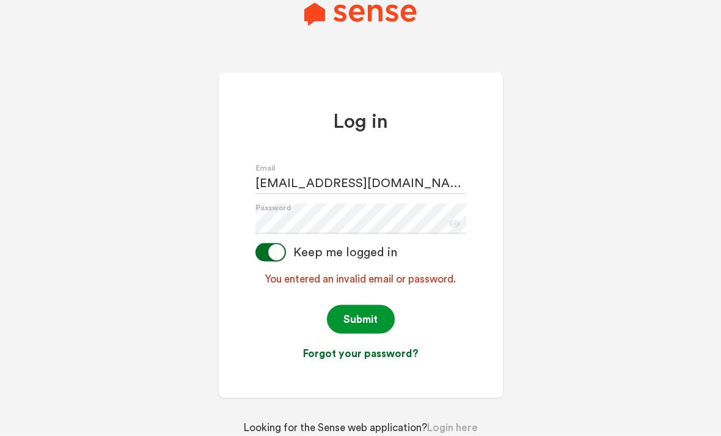
scroll to position [32, 0]
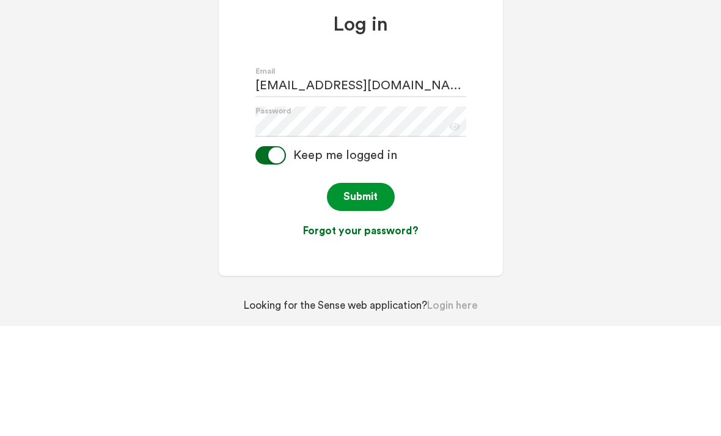
click at [364, 293] on button "Submit" at bounding box center [361, 307] width 68 height 29
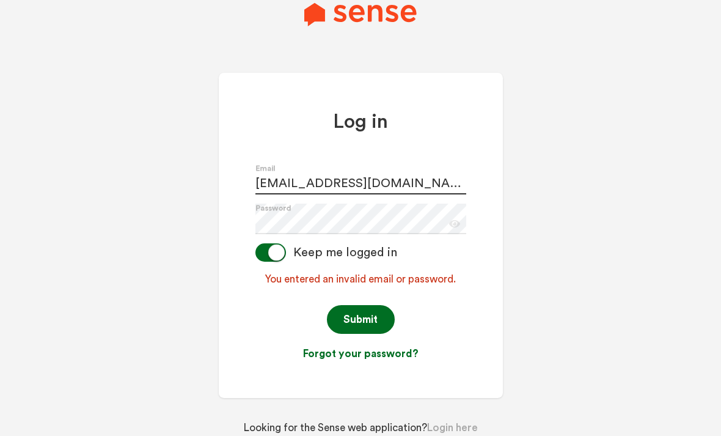
click at [399, 153] on div "Log in Jlaurie@ymcaoc.org Email Password Eye Icon Keep me logged in You entered…" at bounding box center [361, 235] width 284 height 325
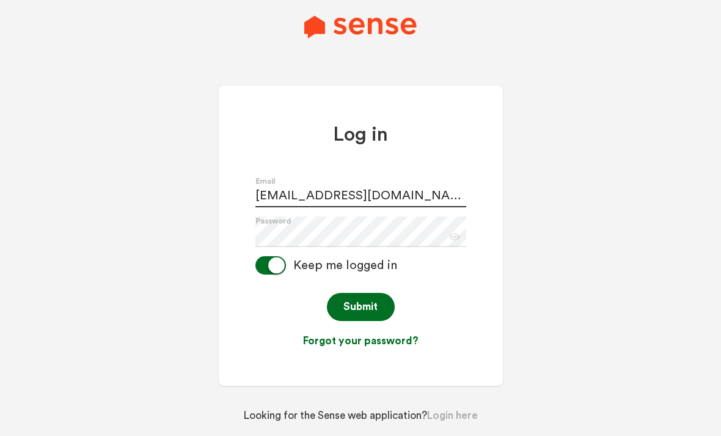
scroll to position [0, 0]
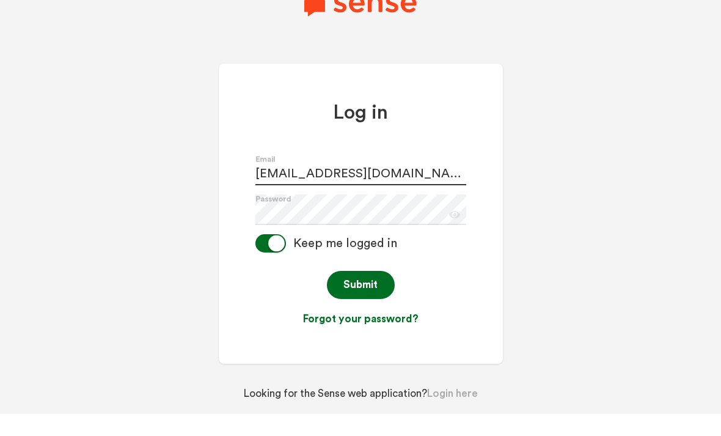
click at [388, 199] on input "Jlaurie@ymcaoc.org" at bounding box center [360, 192] width 211 height 31
type input "J"
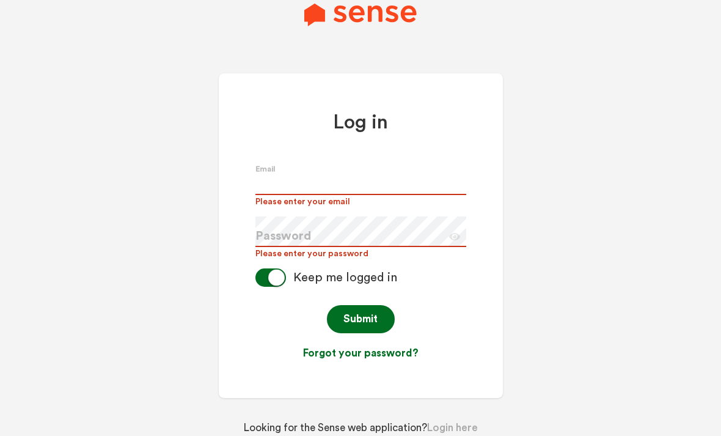
click at [280, 189] on input "text" at bounding box center [360, 179] width 211 height 31
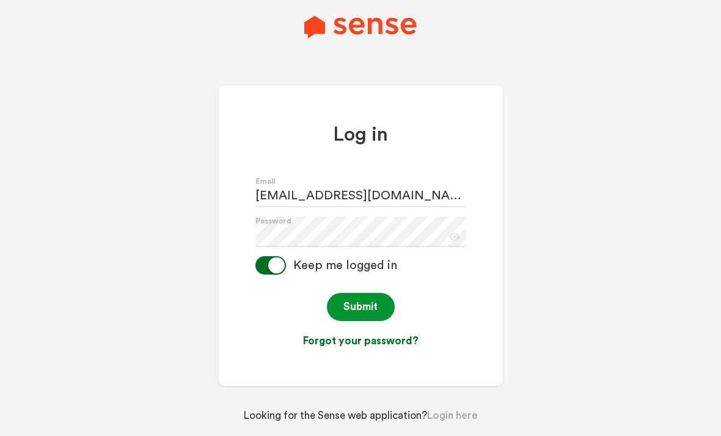
click at [355, 322] on button "Submit" at bounding box center [361, 307] width 68 height 29
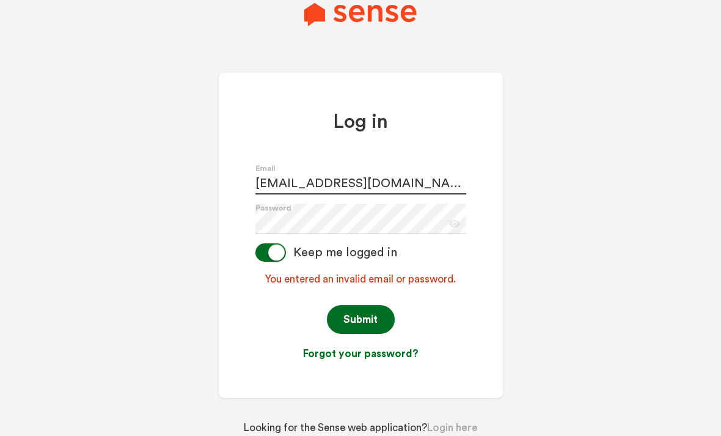
click at [408, 194] on input "Francslaurie@hotmail.com" at bounding box center [360, 179] width 211 height 31
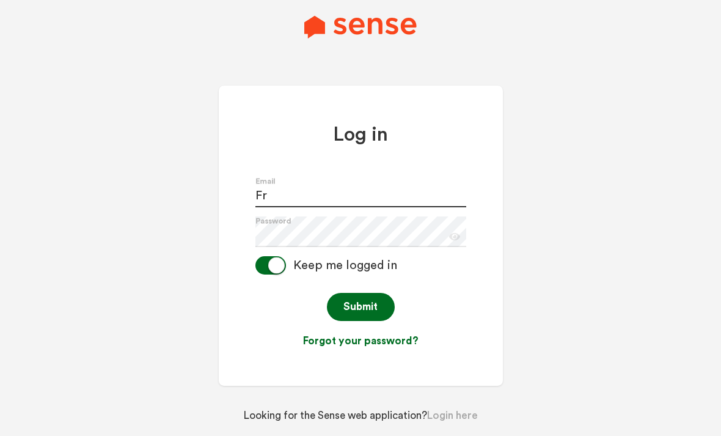
type input "F"
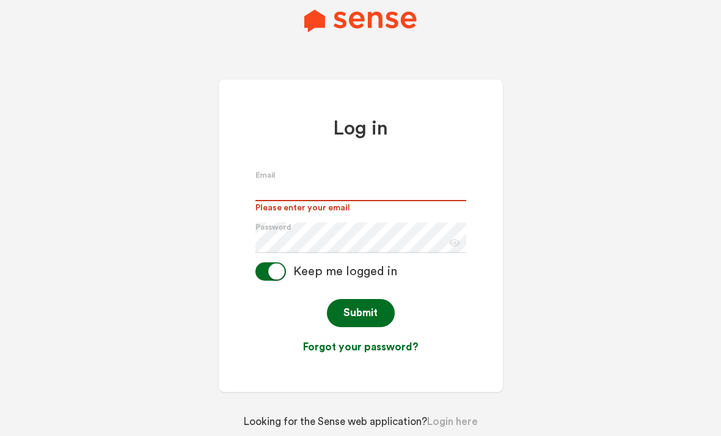
type input "Jlaurie@ymcaoc.org"
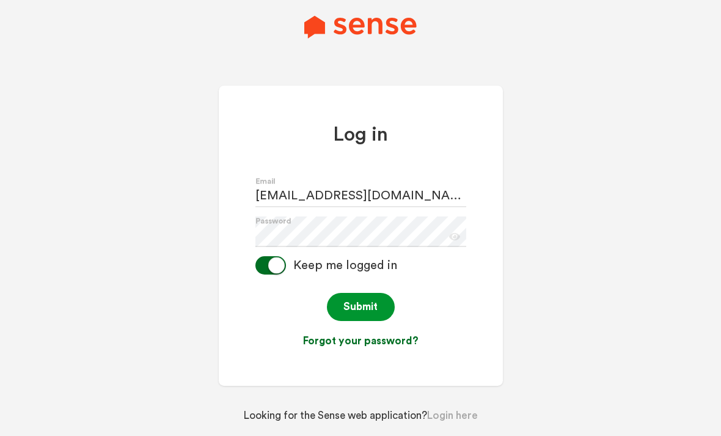
click at [361, 322] on button "Submit" at bounding box center [361, 307] width 68 height 29
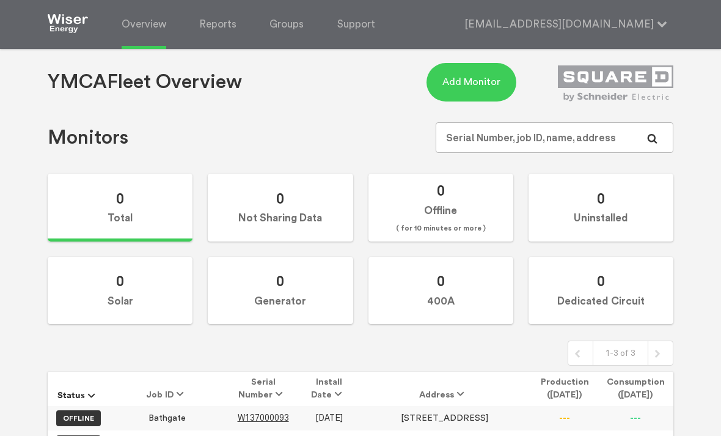
scroll to position [50, 0]
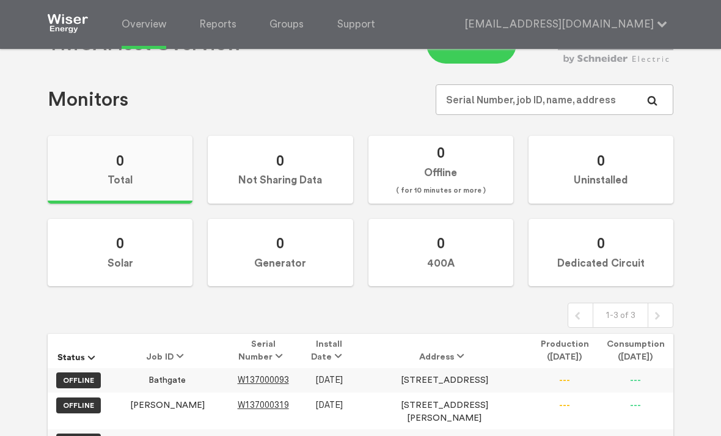
click at [153, 163] on label "0 Total" at bounding box center [120, 170] width 145 height 68
click at [0, 0] on input "0 Total" at bounding box center [0, 0] width 0 height 0
click at [145, 381] on td "Bathgate" at bounding box center [167, 380] width 116 height 24
click at [238, 379] on span "W137000093" at bounding box center [263, 380] width 51 height 10
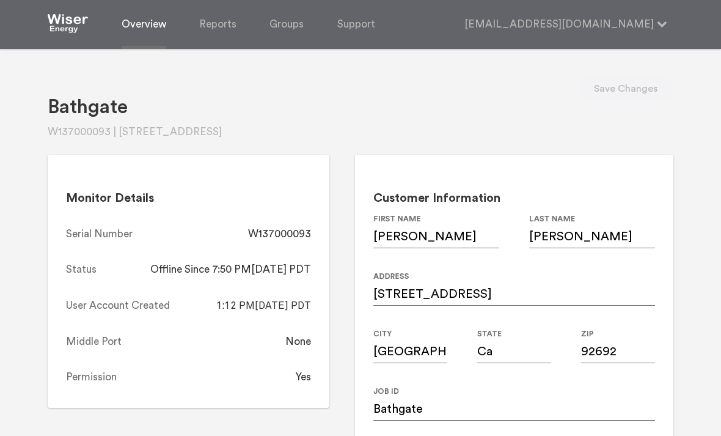
click at [133, 35] on link "Overview" at bounding box center [144, 24] width 45 height 49
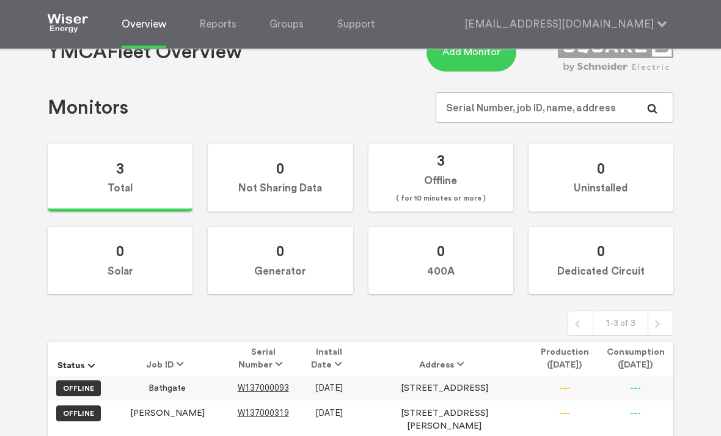
scroll to position [50, 0]
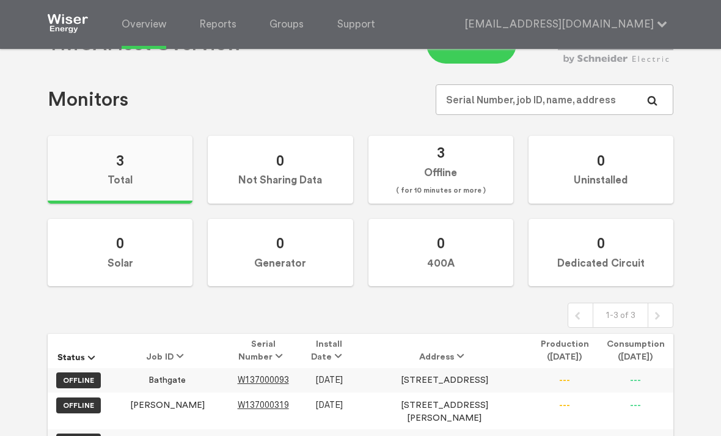
click at [108, 187] on label "3 Total" at bounding box center [120, 170] width 145 height 68
click at [0, 0] on input "3 Total" at bounding box center [0, 0] width 0 height 0
click at [238, 382] on span "W137000093" at bounding box center [263, 380] width 51 height 10
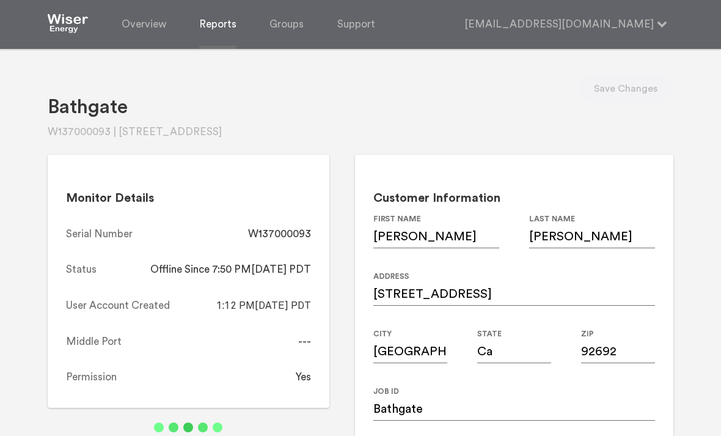
click at [218, 28] on link "Reports" at bounding box center [217, 24] width 37 height 49
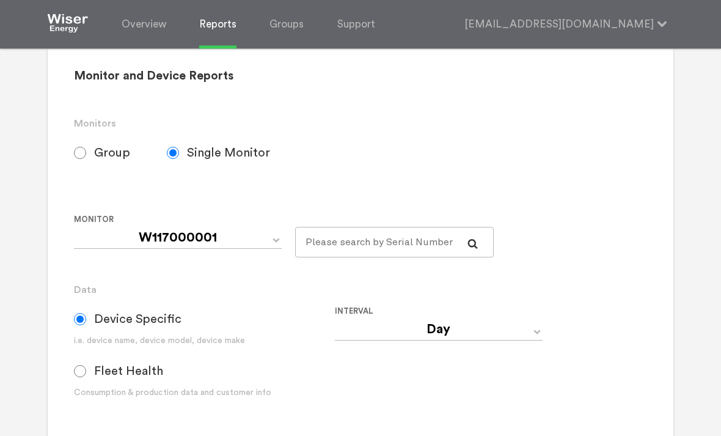
scroll to position [102, 0]
click at [276, 237] on select "W117000001 W137000093 W137000319" at bounding box center [178, 238] width 208 height 22
select select "W137000093"
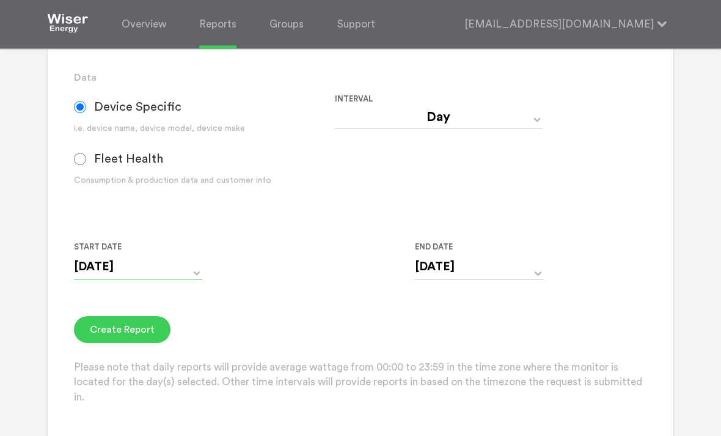
click at [183, 279] on input "[DATE]" at bounding box center [138, 267] width 128 height 25
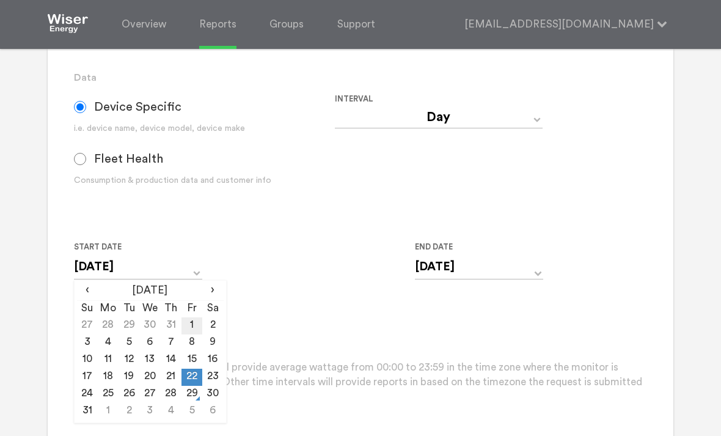
click at [188, 331] on td "1" at bounding box center [192, 325] width 21 height 17
type input "08/01/2025"
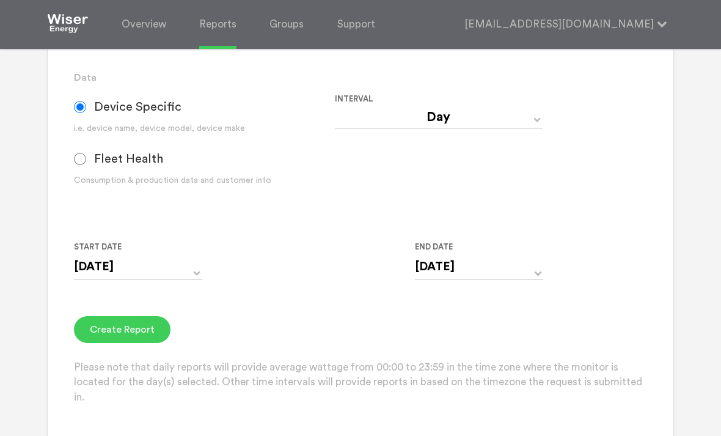
click at [291, 334] on div "Create Report Please note that daily reports will provide average wattage from …" at bounding box center [361, 360] width 574 height 89
click at [119, 338] on button "Create Report" at bounding box center [122, 329] width 97 height 27
click at [194, 279] on input "08/01/2025" at bounding box center [138, 266] width 128 height 25
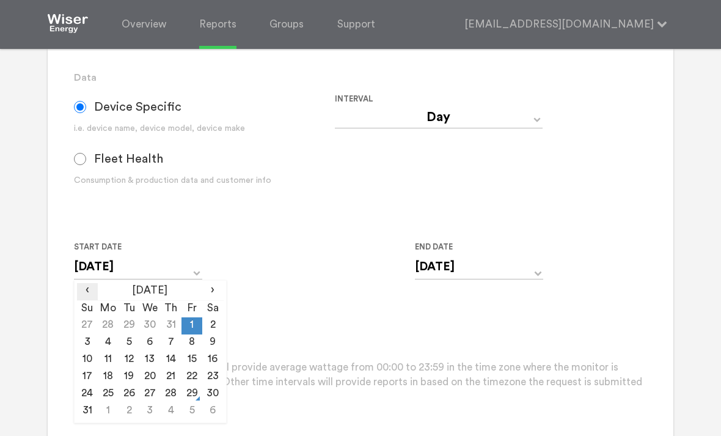
click at [86, 298] on span "‹" at bounding box center [87, 290] width 21 height 15
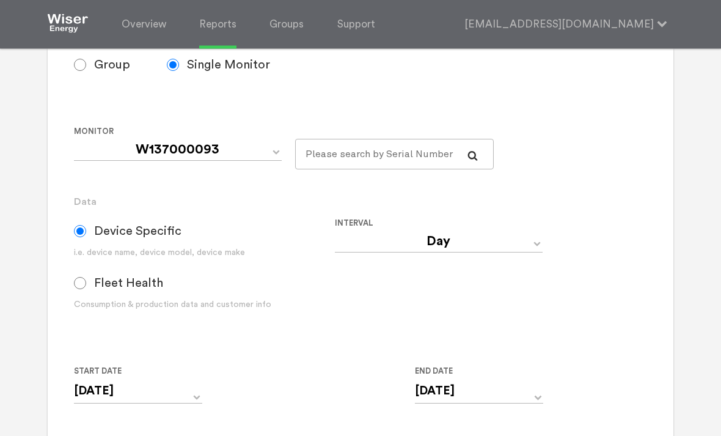
scroll to position [191, 0]
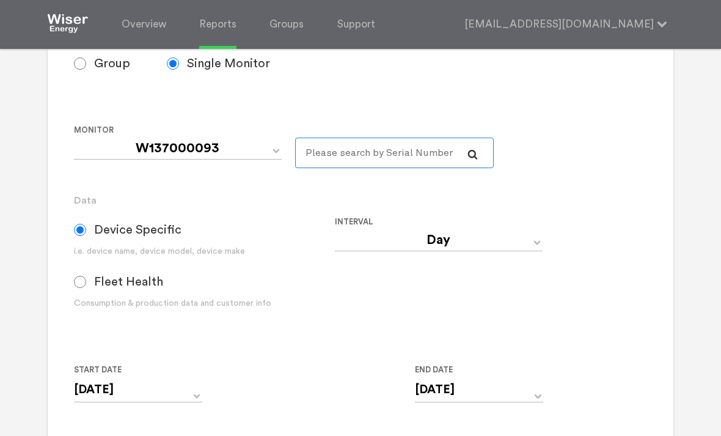
click at [342, 155] on input "text" at bounding box center [394, 153] width 199 height 31
click at [259, 141] on select "W117000001 W137000093 W137000319" at bounding box center [178, 149] width 208 height 22
select select "W137000319"
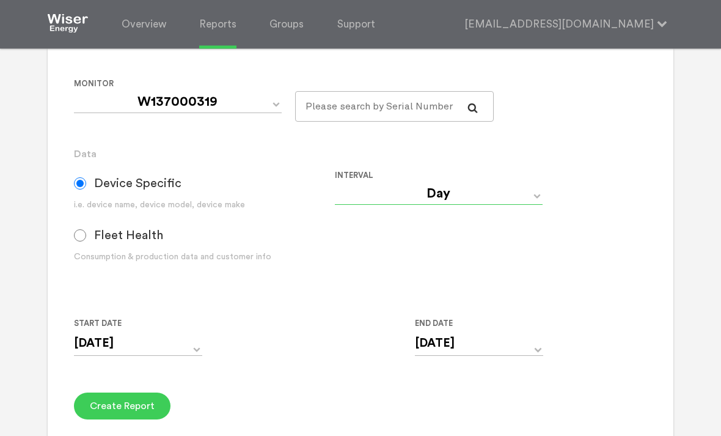
click at [528, 205] on select "Day Year Month Week Hour 30 Minute 15 Minute 5 Minute Minute" at bounding box center [439, 194] width 208 height 22
select select "Month"
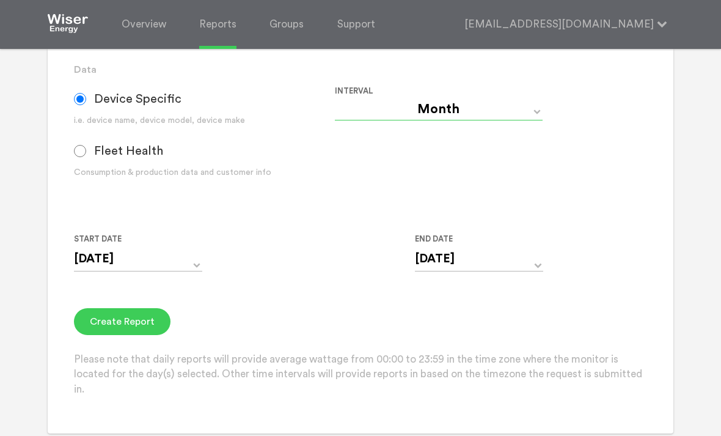
scroll to position [323, 0]
click at [117, 334] on button "Create Report" at bounding box center [122, 320] width 97 height 27
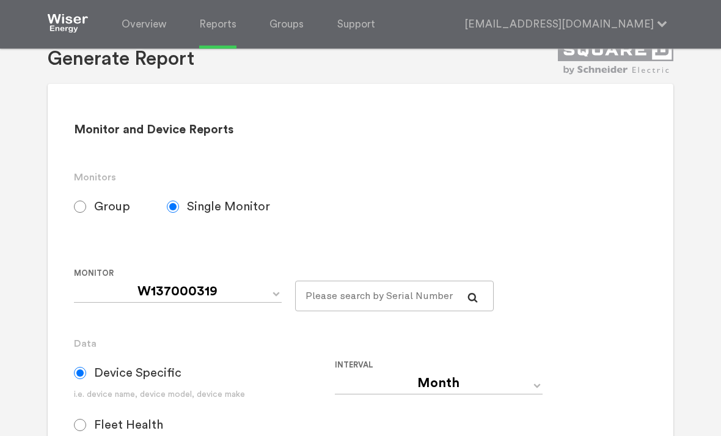
scroll to position [0, 0]
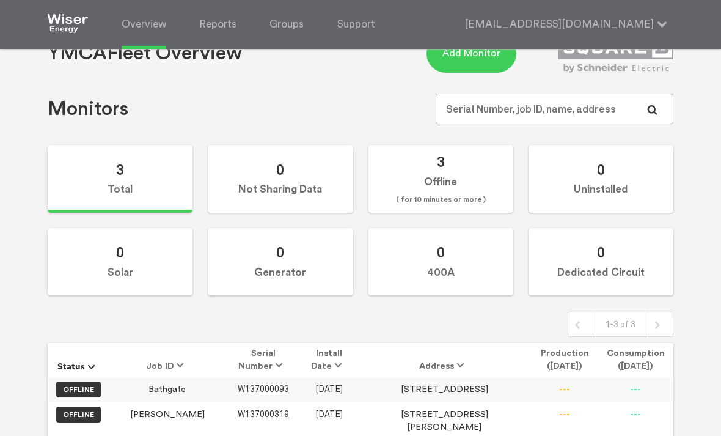
scroll to position [50, 0]
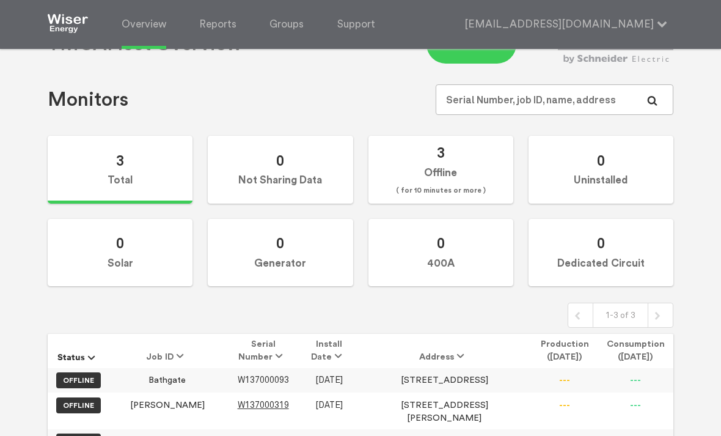
click at [238, 383] on span "W137000093" at bounding box center [263, 380] width 51 height 10
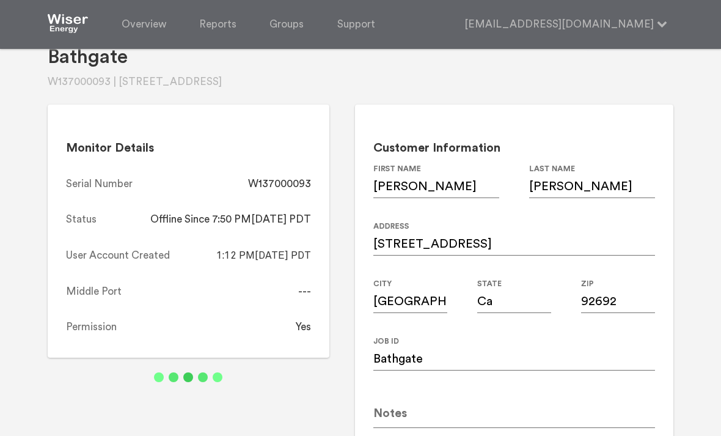
scroll to position [50, 0]
click at [207, 32] on link "Reports" at bounding box center [217, 24] width 37 height 49
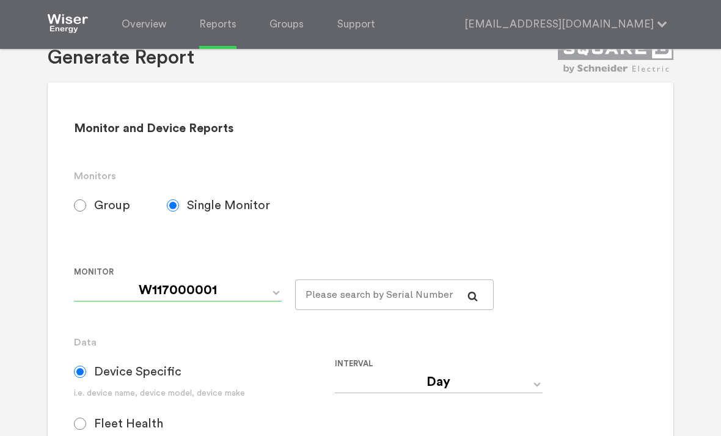
click at [281, 301] on select "W117000001 W137000093 W137000319" at bounding box center [178, 290] width 208 height 22
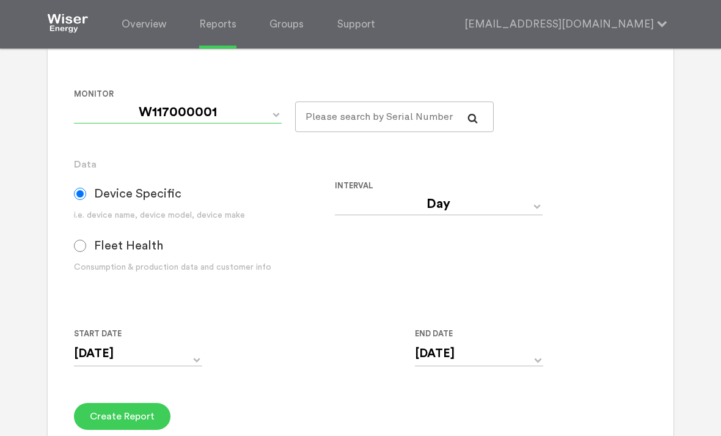
scroll to position [233, 0]
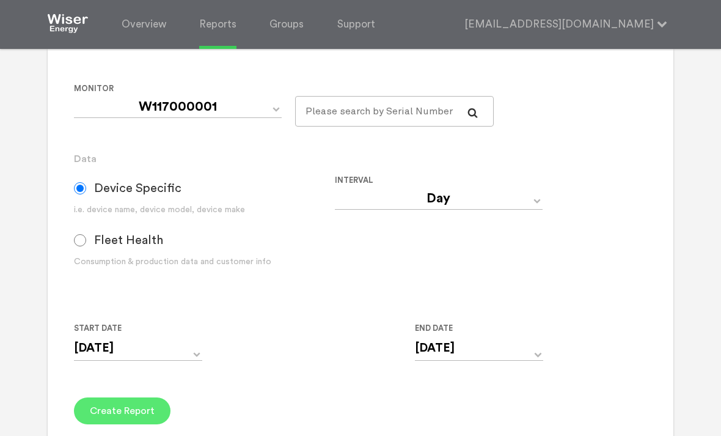
click at [121, 413] on button "Create Report" at bounding box center [122, 410] width 97 height 27
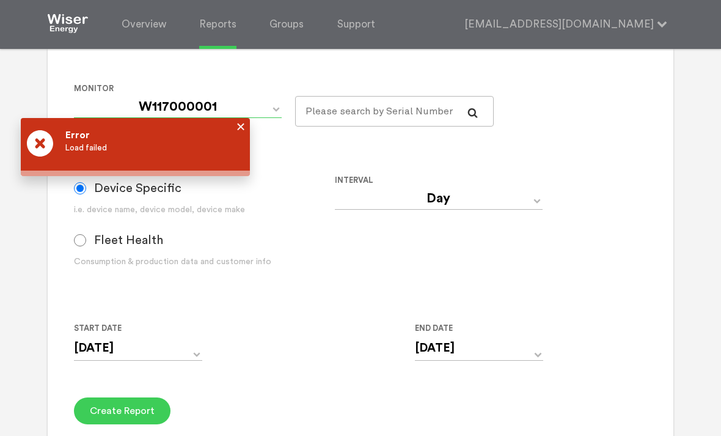
click at [233, 116] on select "W117000001 W137000093 W137000319" at bounding box center [178, 107] width 208 height 22
select select "W137000093"
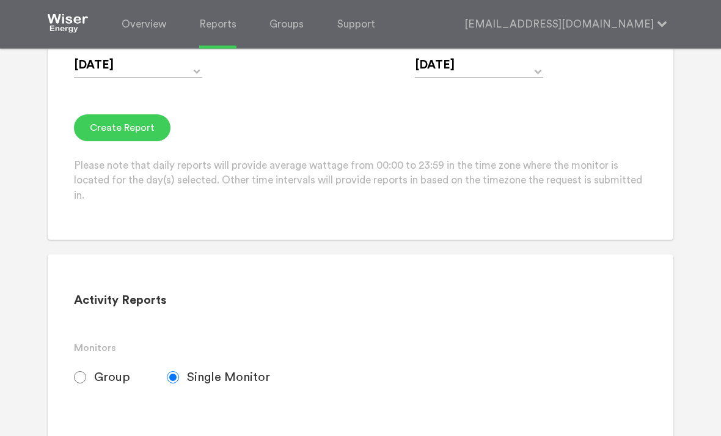
scroll to position [517, 0]
